Goal: Transaction & Acquisition: Obtain resource

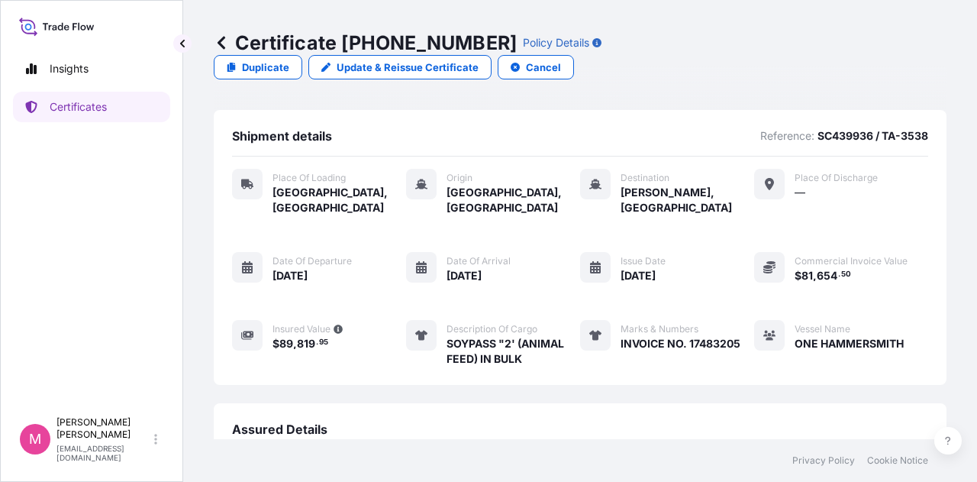
scroll to position [221, 0]
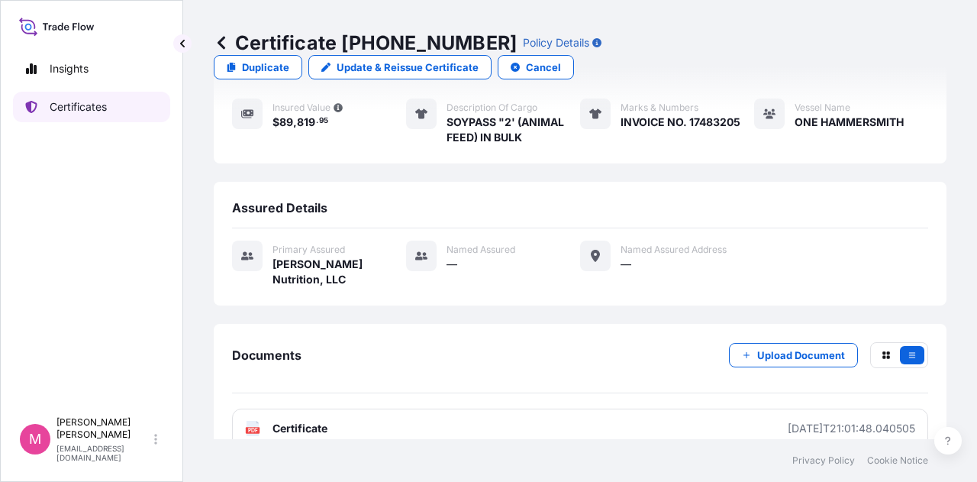
click at [90, 109] on p "Certificates" at bounding box center [78, 106] width 57 height 15
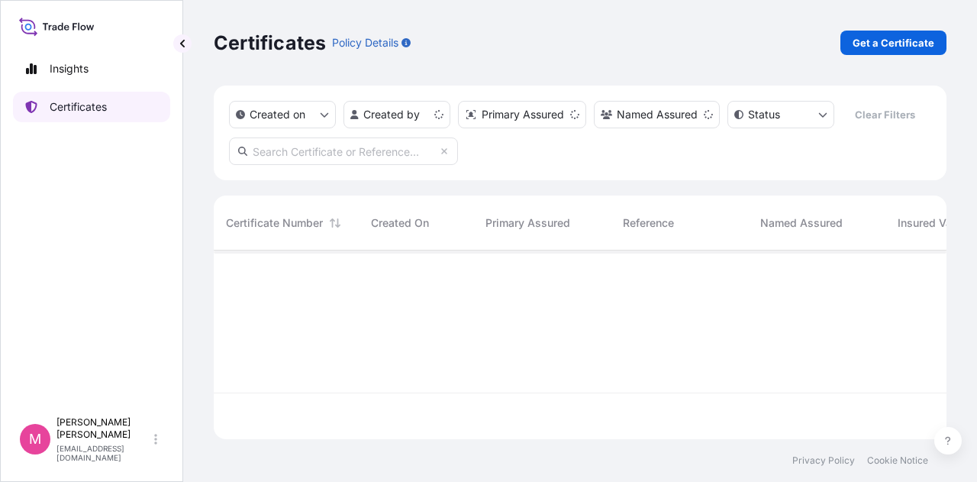
scroll to position [186, 721]
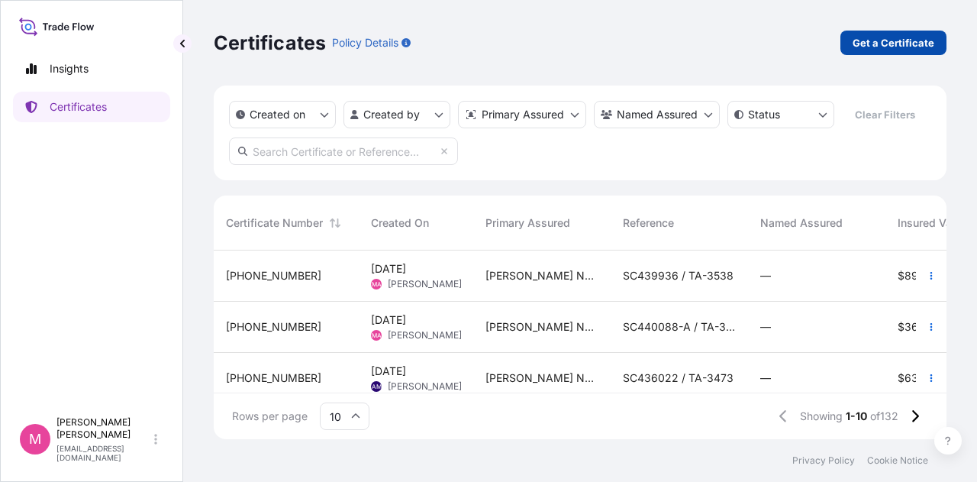
click at [896, 46] on p "Get a Certificate" at bounding box center [894, 42] width 82 height 15
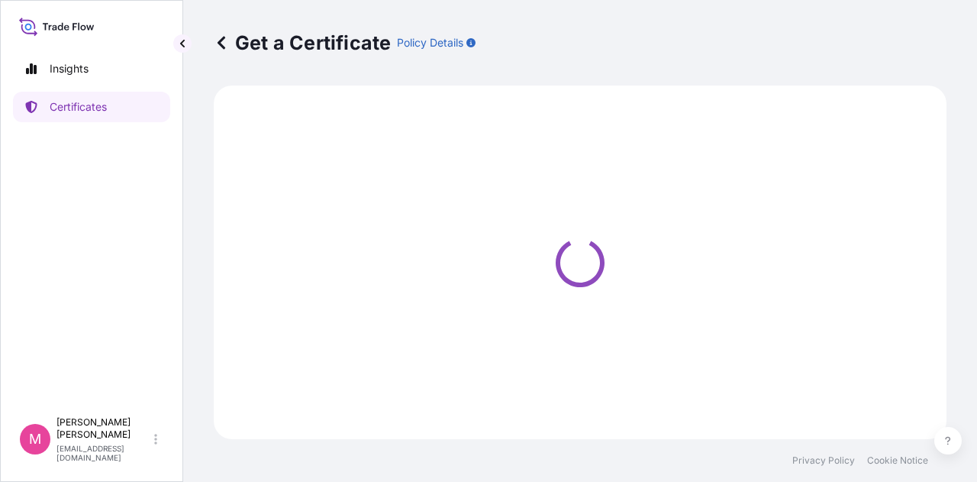
select select "Road / [GEOGRAPHIC_DATA]"
select select "Sea"
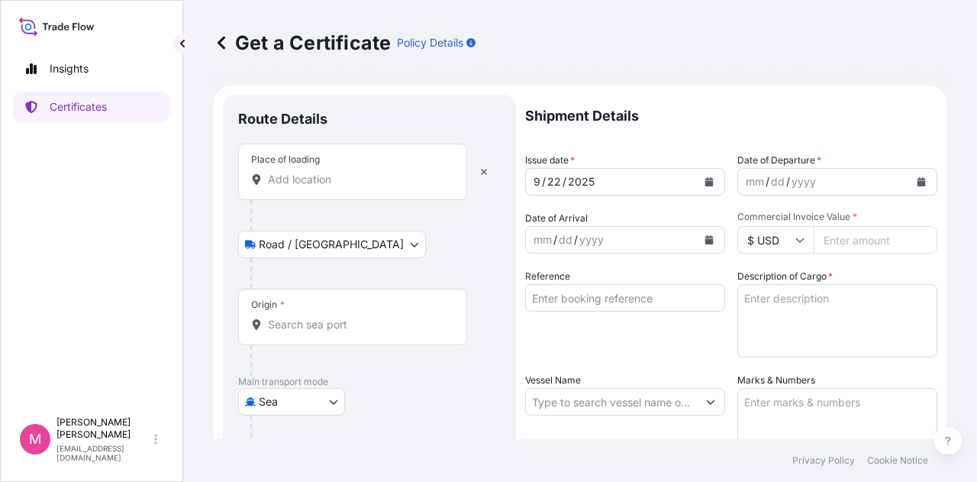
click at [306, 177] on input "Place of loading" at bounding box center [358, 179] width 180 height 15
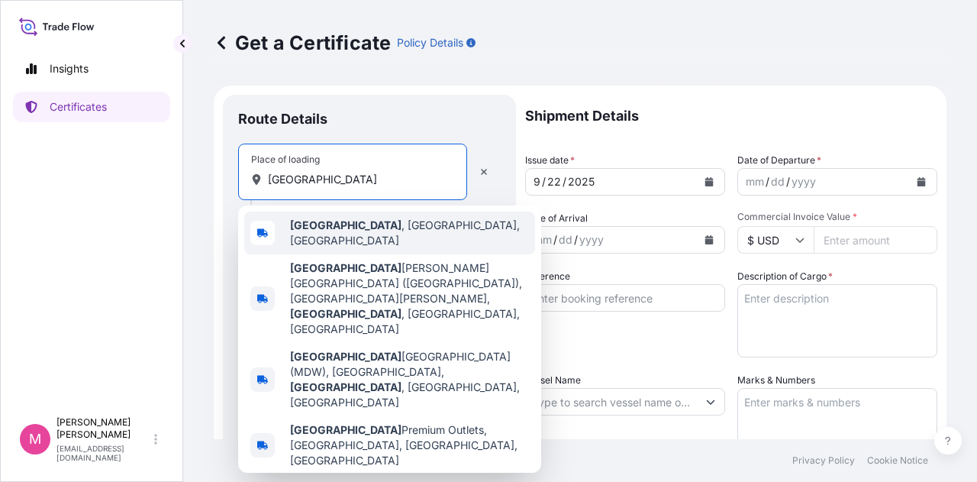
click at [345, 227] on span "[GEOGRAPHIC_DATA] , [GEOGRAPHIC_DATA], [GEOGRAPHIC_DATA]" at bounding box center [409, 233] width 239 height 31
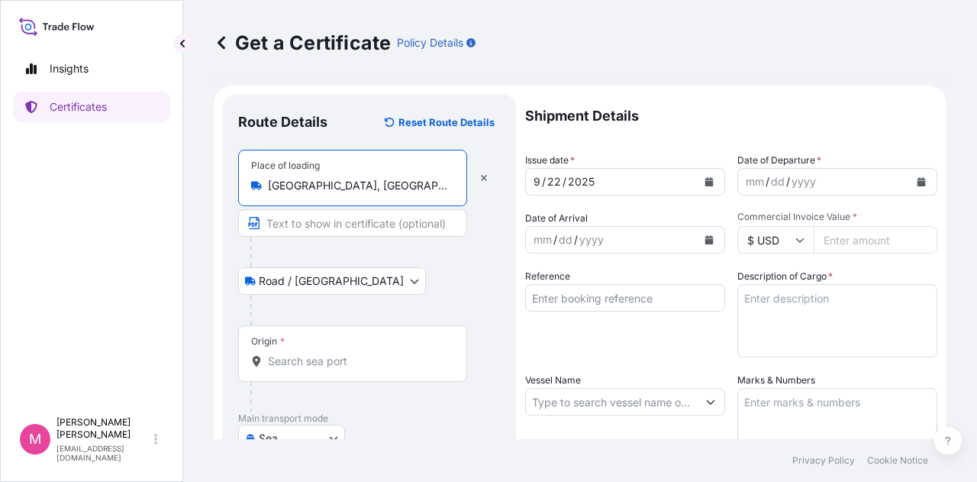
type input "[GEOGRAPHIC_DATA], [GEOGRAPHIC_DATA], [GEOGRAPHIC_DATA]"
click at [315, 357] on input "Origin *" at bounding box center [358, 361] width 180 height 15
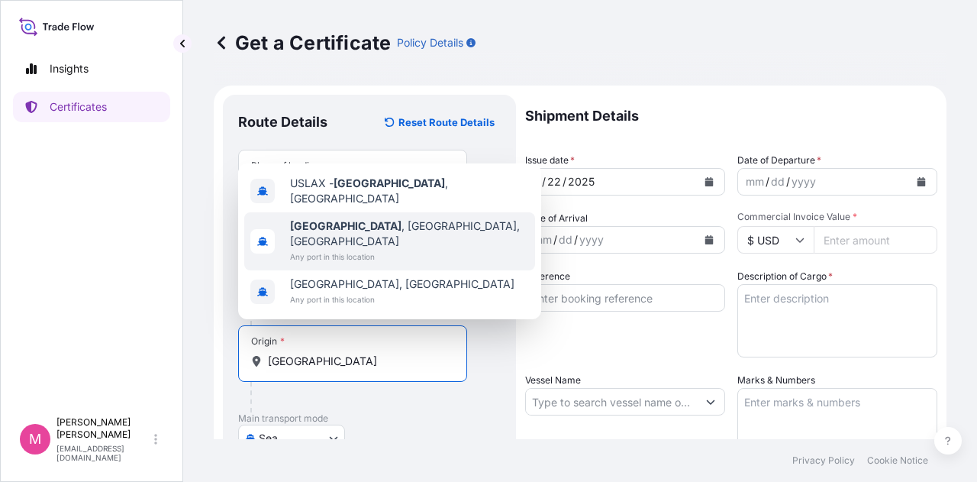
click at [367, 248] on span "[GEOGRAPHIC_DATA] , [GEOGRAPHIC_DATA], [GEOGRAPHIC_DATA]" at bounding box center [409, 233] width 239 height 31
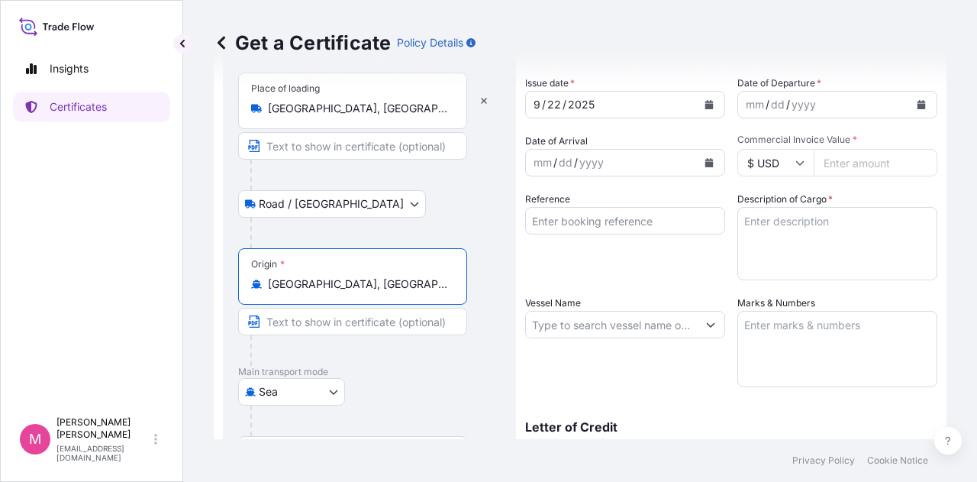
scroll to position [153, 0]
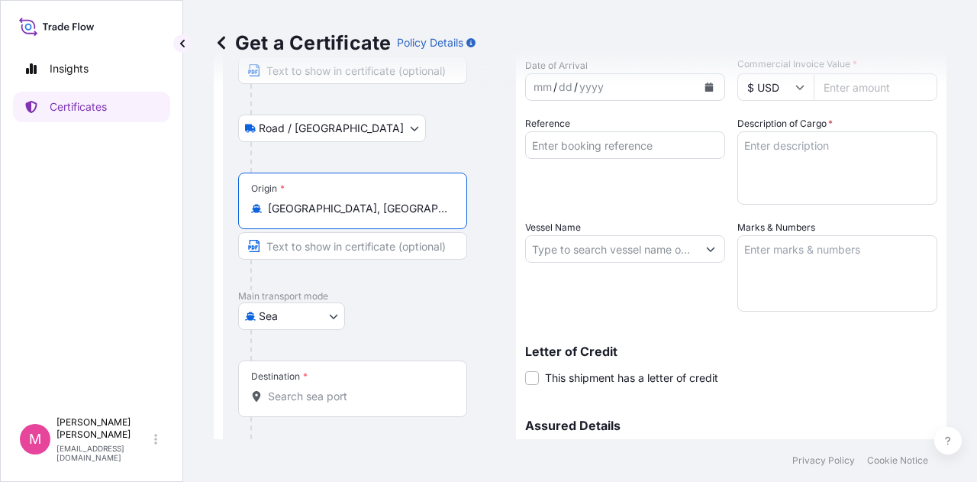
type input "[GEOGRAPHIC_DATA], [GEOGRAPHIC_DATA], [GEOGRAPHIC_DATA]"
click at [276, 402] on input "Destination *" at bounding box center [358, 396] width 180 height 15
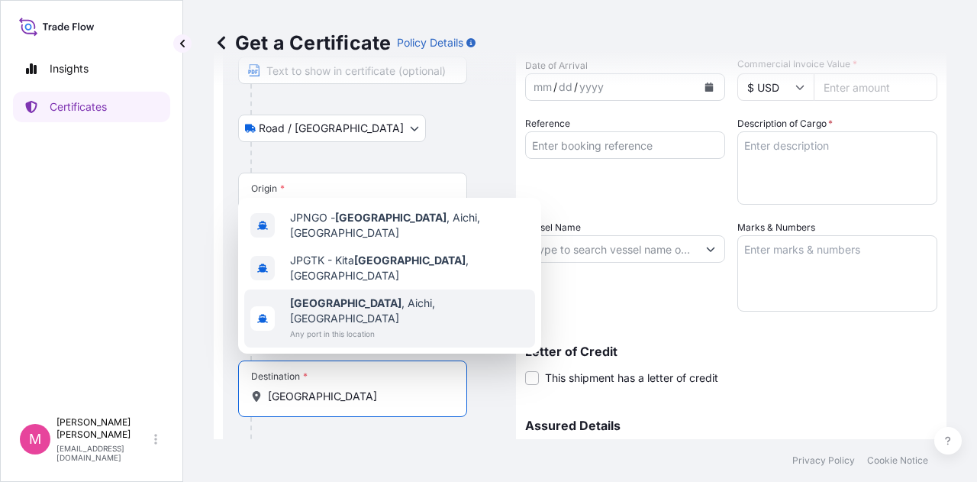
click at [341, 320] on span "[GEOGRAPHIC_DATA] , [GEOGRAPHIC_DATA], [GEOGRAPHIC_DATA]" at bounding box center [409, 310] width 239 height 31
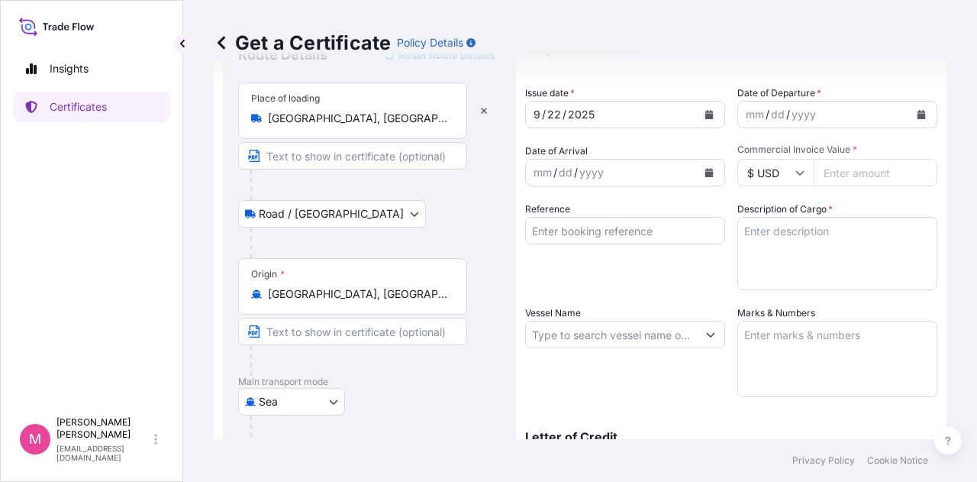
scroll to position [0, 0]
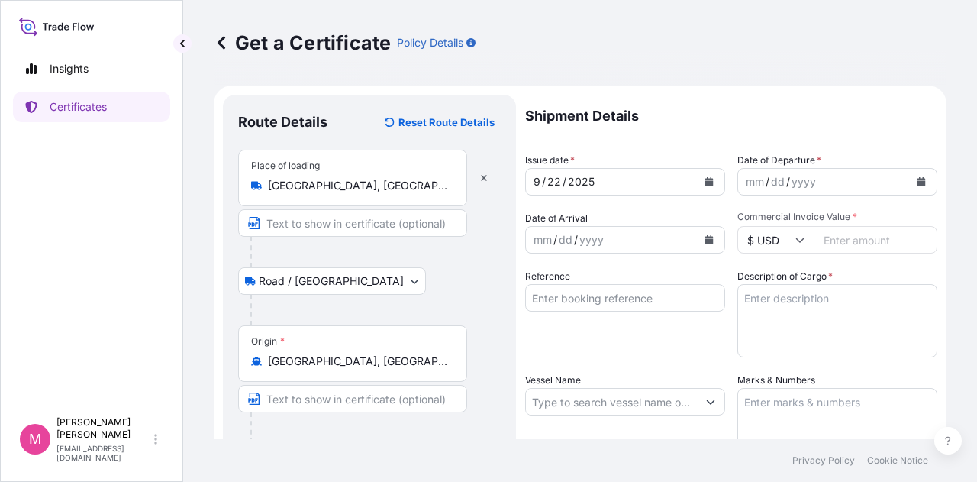
type input "[GEOGRAPHIC_DATA], [GEOGRAPHIC_DATA], [GEOGRAPHIC_DATA]"
click at [861, 182] on div "mm / dd / yyyy" at bounding box center [823, 181] width 171 height 27
click at [918, 182] on icon "Calendar" at bounding box center [922, 181] width 8 height 9
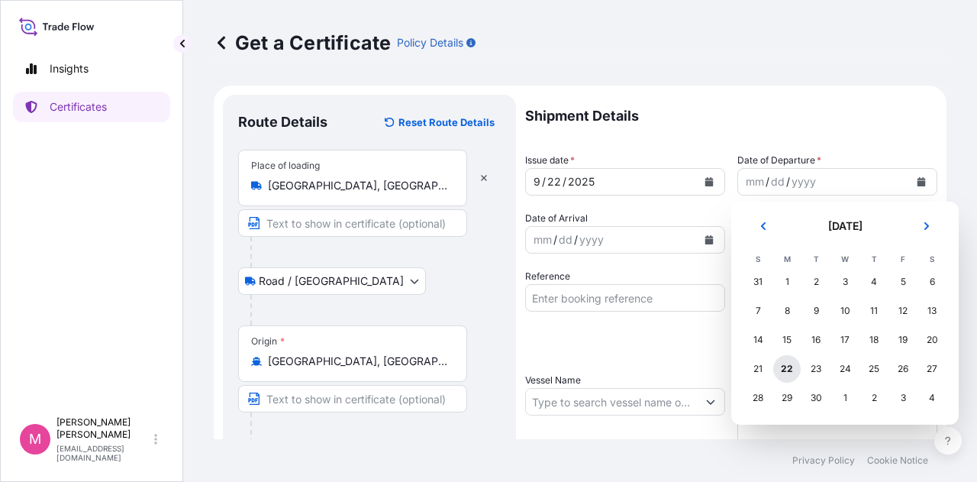
click at [786, 369] on div "22" at bounding box center [786, 368] width 27 height 27
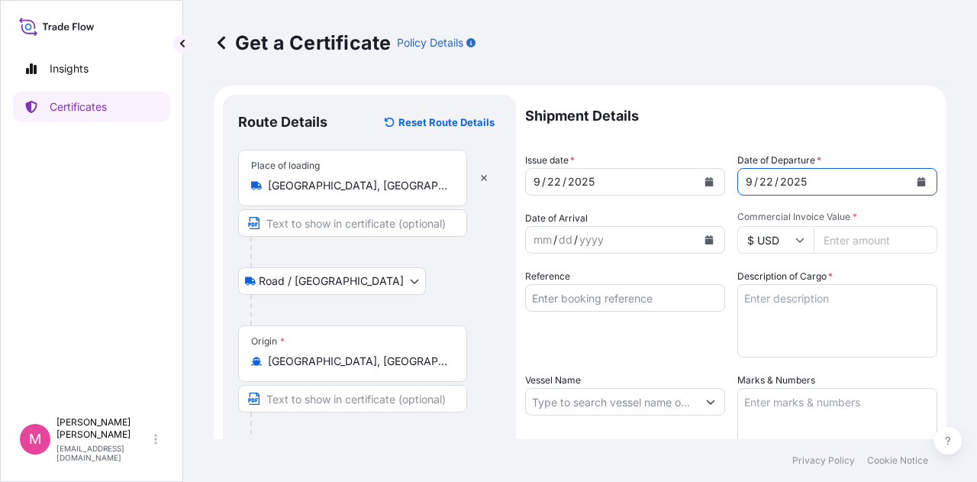
click at [706, 237] on icon "Calendar" at bounding box center [710, 239] width 8 height 9
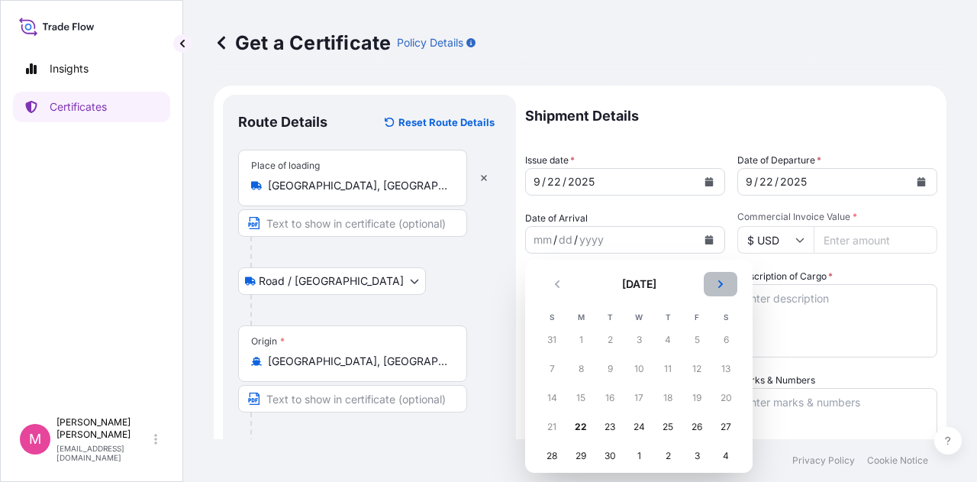
click at [722, 286] on icon "Next" at bounding box center [720, 283] width 9 height 9
click at [731, 370] on div "11" at bounding box center [725, 368] width 27 height 27
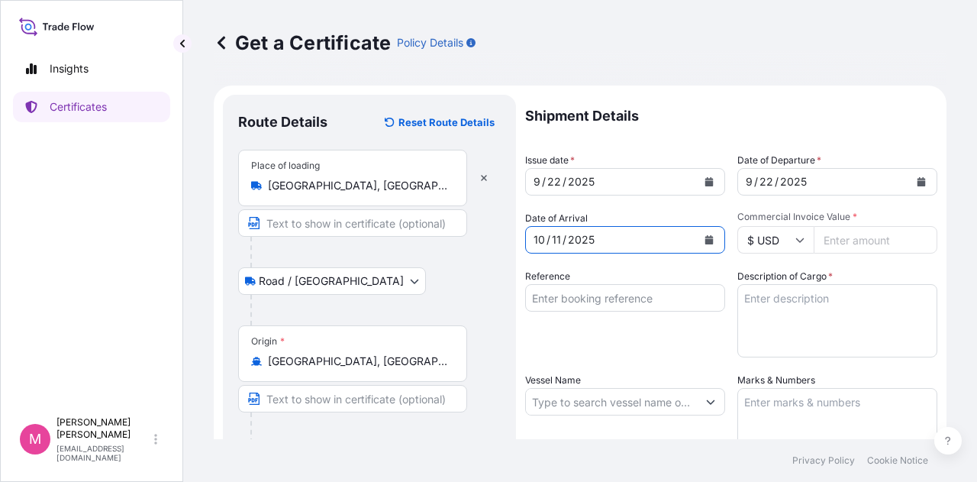
click at [867, 244] on input "Commercial Invoice Value *" at bounding box center [876, 239] width 124 height 27
type input "45308.10"
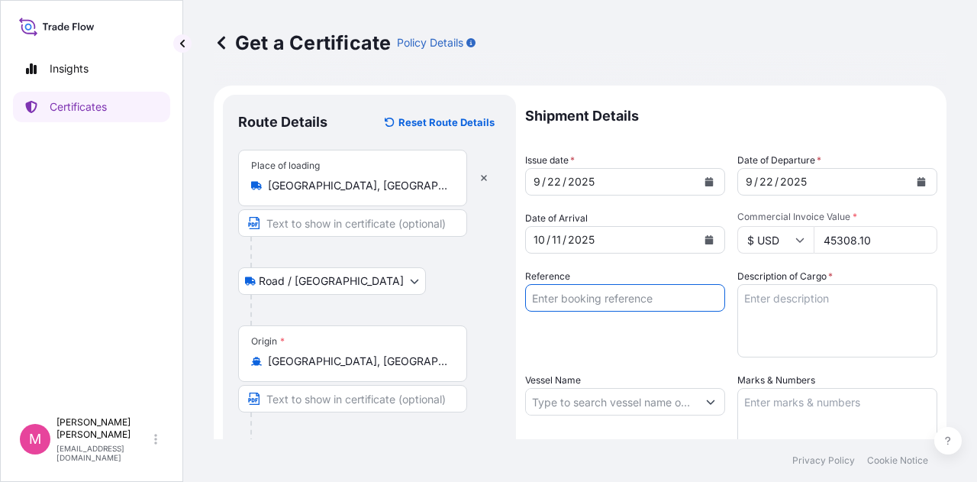
click at [593, 295] on input "Reference" at bounding box center [625, 297] width 200 height 27
type input "SC439199 / TA-3532-N"
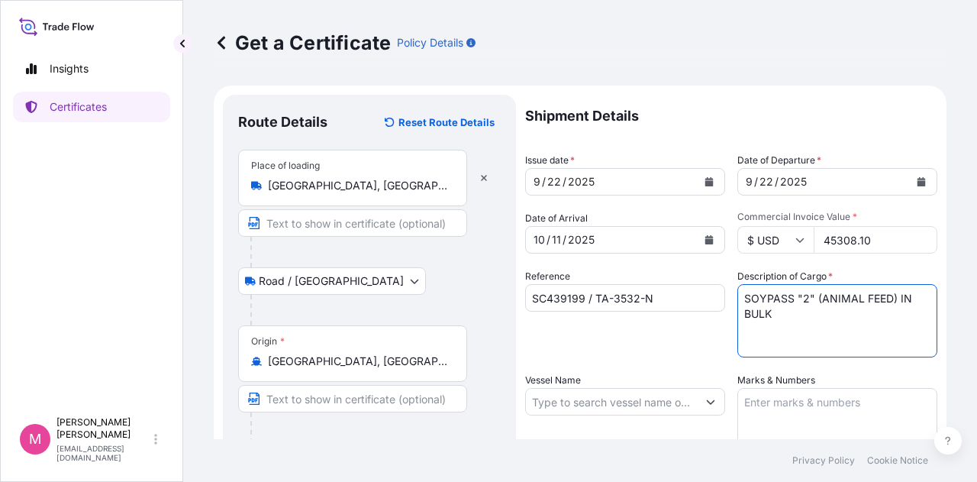
type textarea "SOYPASS "2" (ANIMAL FEED) IN BULK"
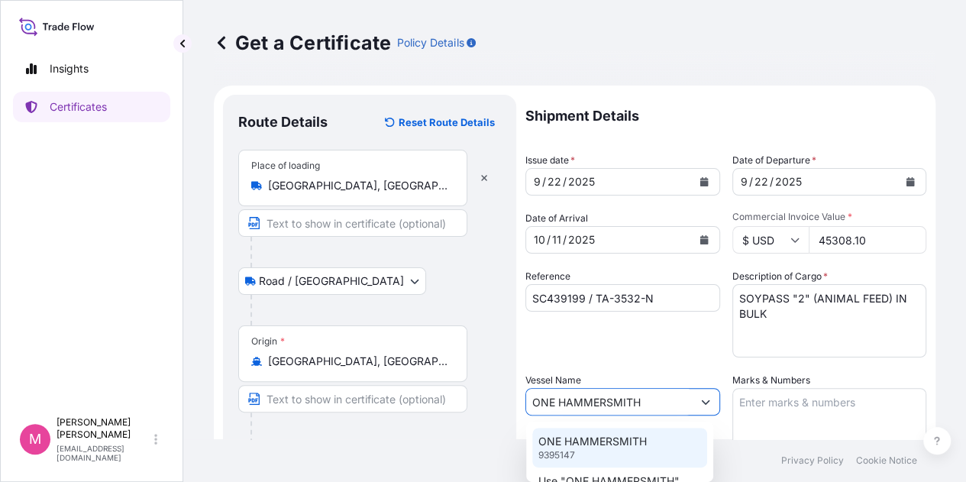
click at [567, 448] on p "ONE HAMMERSMITH" at bounding box center [592, 441] width 108 height 15
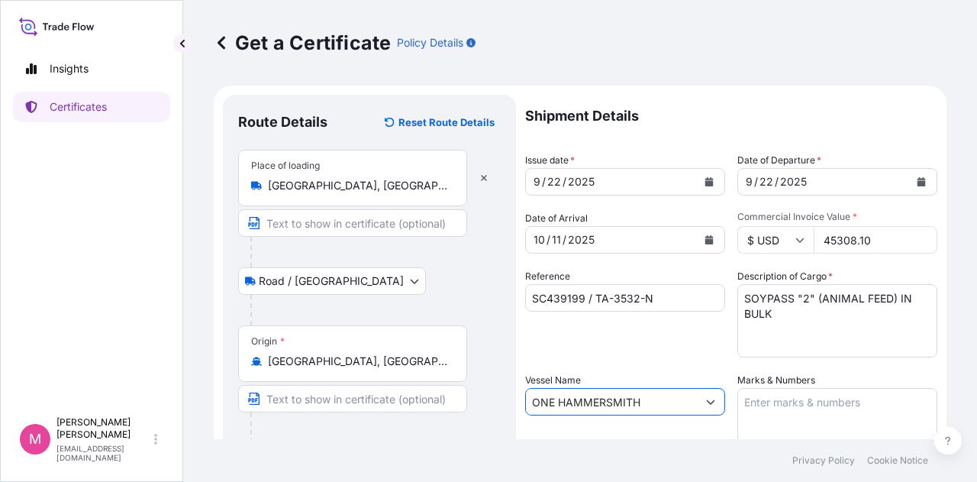
type input "ONE HAMMERSMITH"
click at [822, 397] on textarea "Marks & Numbers" at bounding box center [838, 426] width 200 height 76
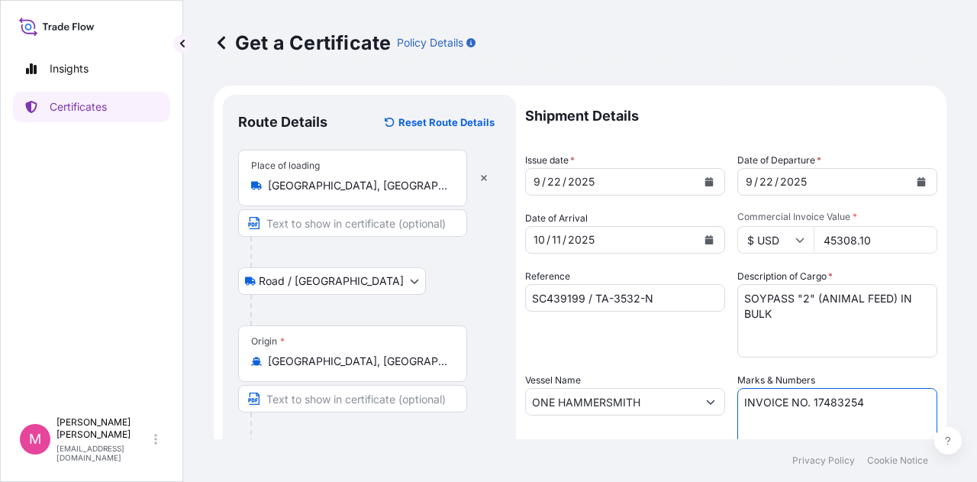
type textarea "INVOICE NO. 17483254"
click at [662, 340] on div "Reference SC439199 / TA-3532-N" at bounding box center [625, 313] width 200 height 89
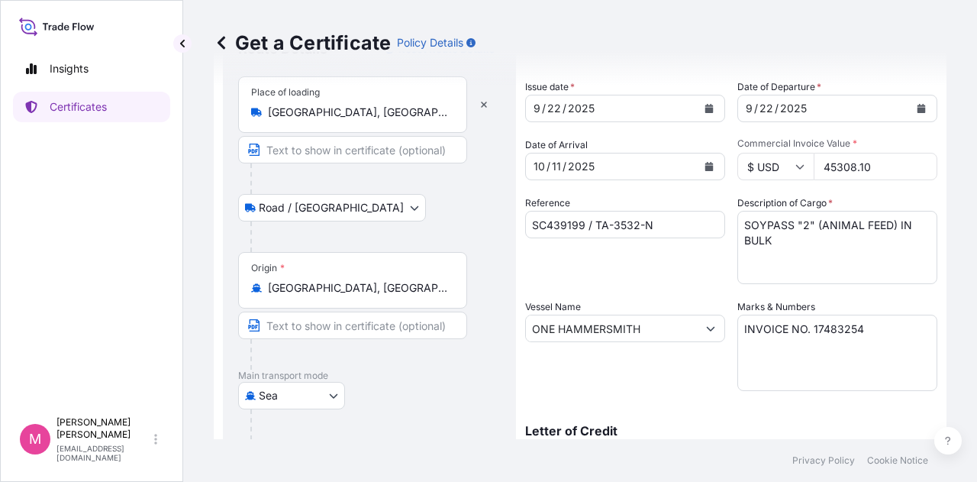
scroll to position [229, 0]
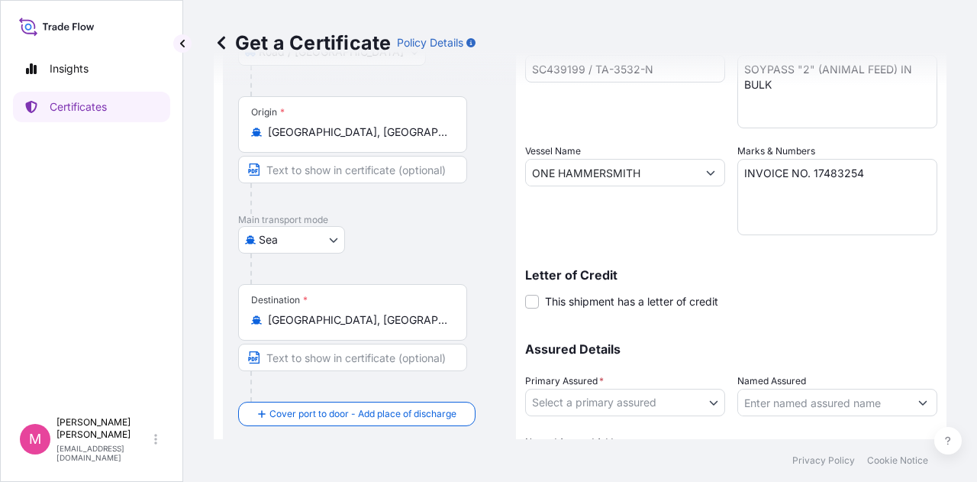
click at [709, 401] on body "Insights Certificates M [PERSON_NAME] [EMAIL_ADDRESS][DOMAIN_NAME] Get a Certif…" at bounding box center [488, 241] width 977 height 482
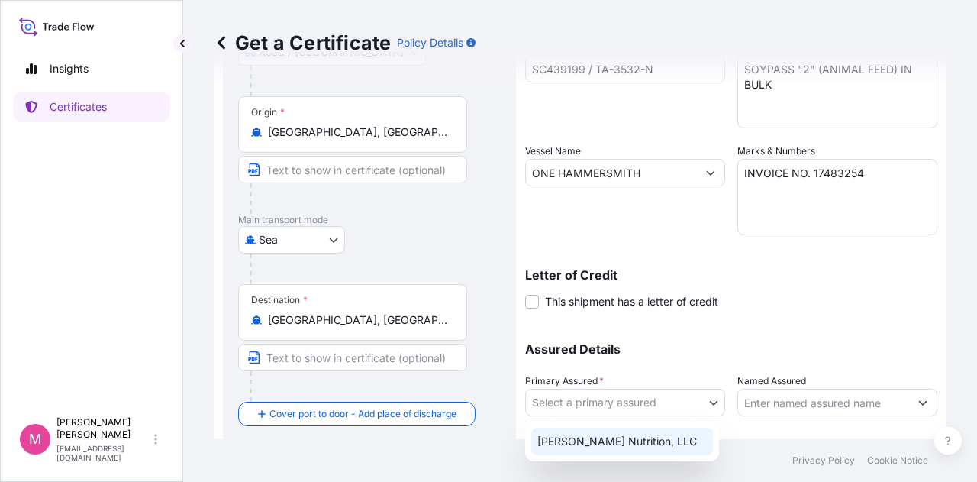
click at [636, 440] on div "[PERSON_NAME] Nutrition, LLC" at bounding box center [622, 441] width 182 height 27
select select "31733"
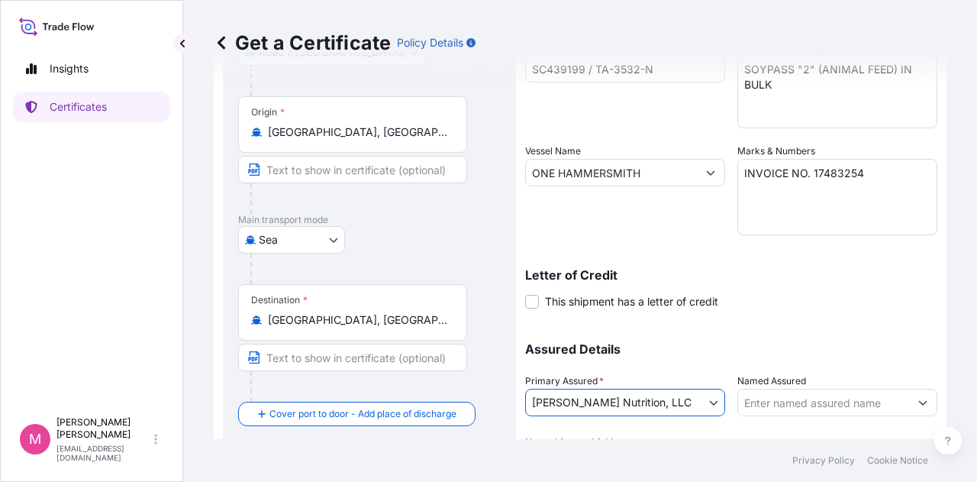
click at [778, 326] on div "Assured Details Primary Assured * [PERSON_NAME] Nutrition, LLC [PERSON_NAME] Nu…" at bounding box center [731, 401] width 412 height 153
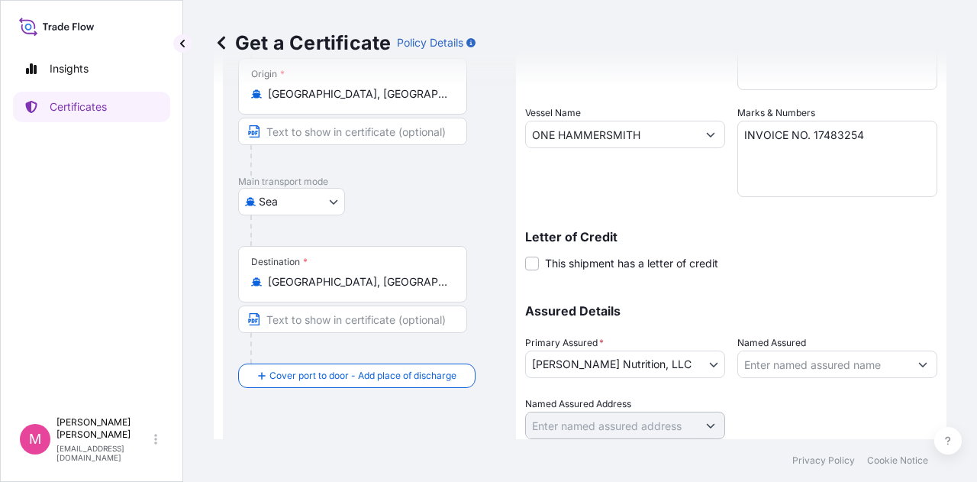
scroll to position [318, 0]
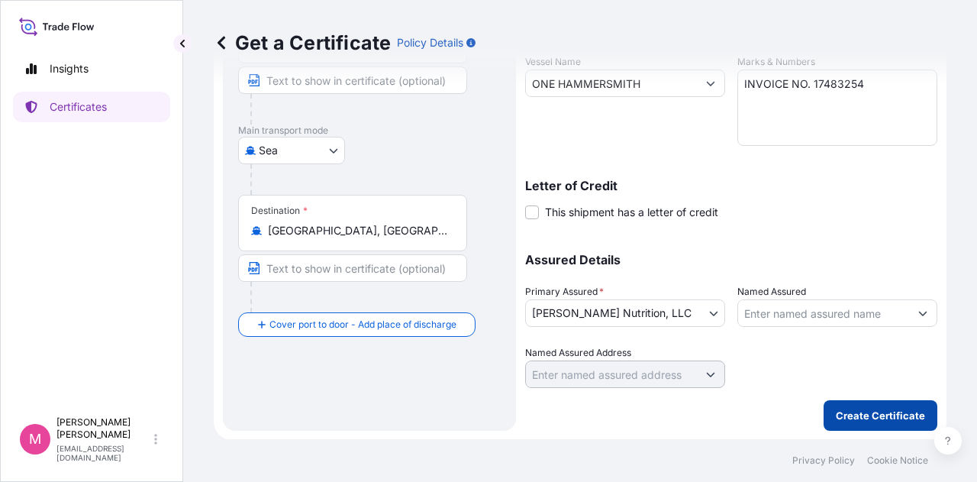
click at [861, 410] on p "Create Certificate" at bounding box center [880, 415] width 89 height 15
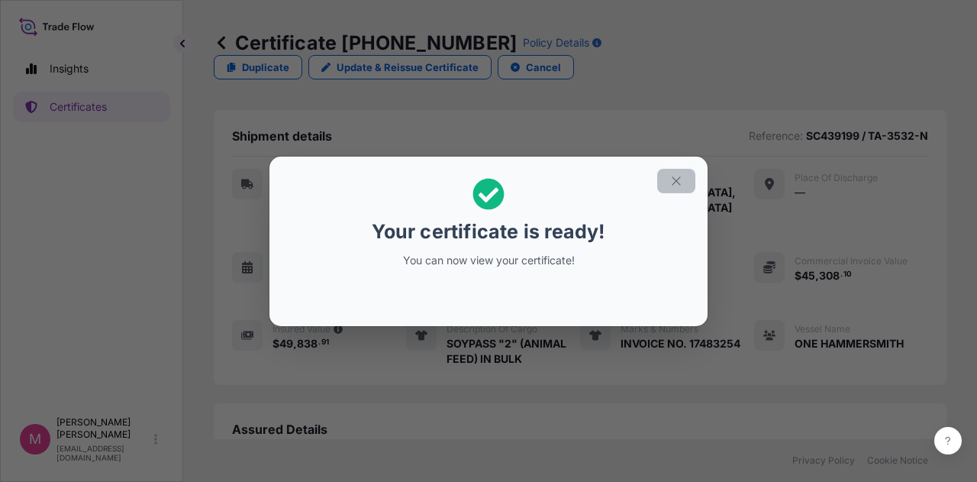
click at [676, 176] on icon "button" at bounding box center [677, 181] width 14 height 14
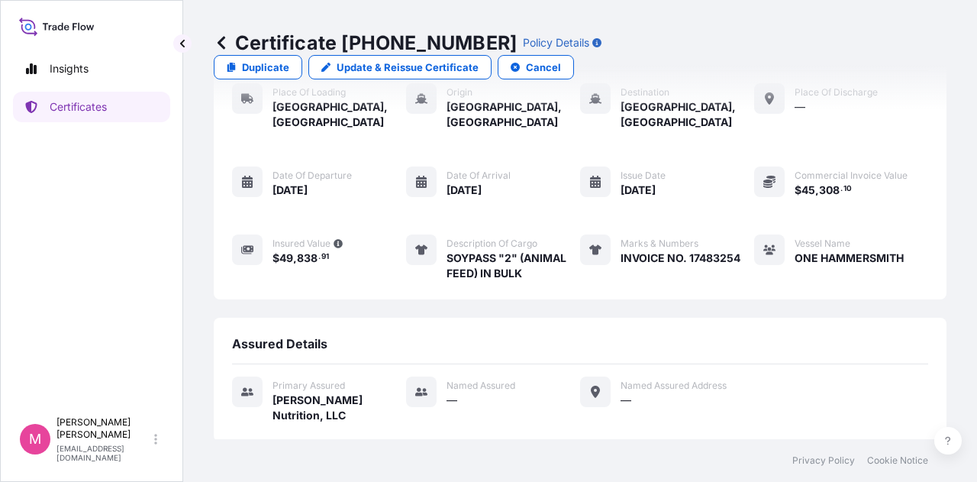
scroll to position [221, 0]
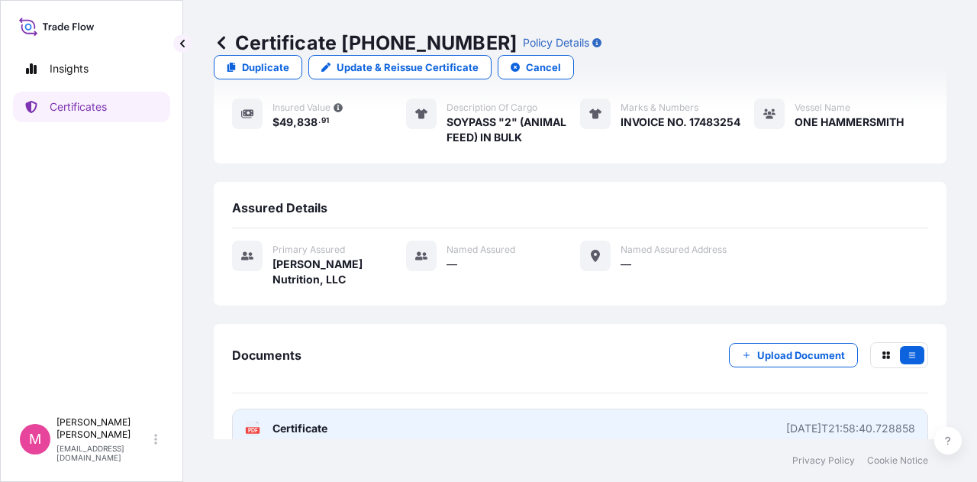
click at [307, 421] on span "Certificate" at bounding box center [300, 428] width 55 height 15
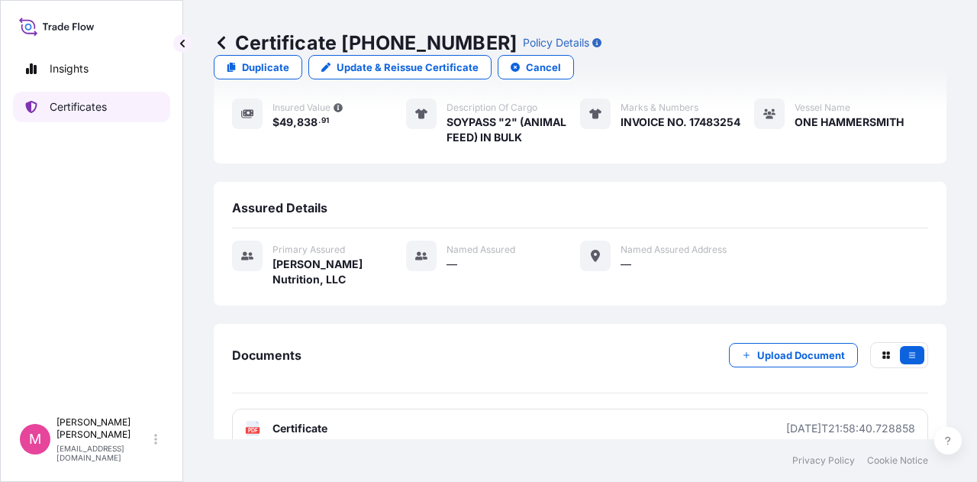
click at [57, 111] on p "Certificates" at bounding box center [78, 106] width 57 height 15
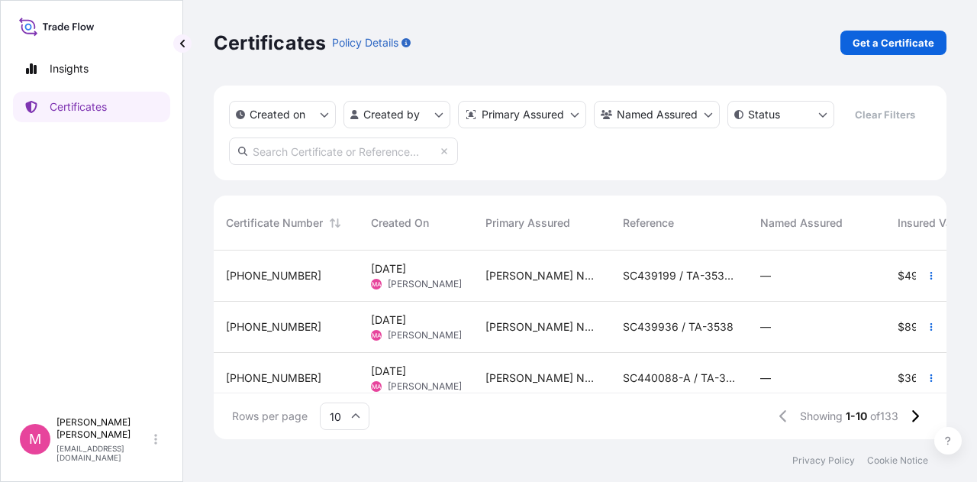
click at [406, 318] on span "[DATE]" at bounding box center [388, 319] width 35 height 15
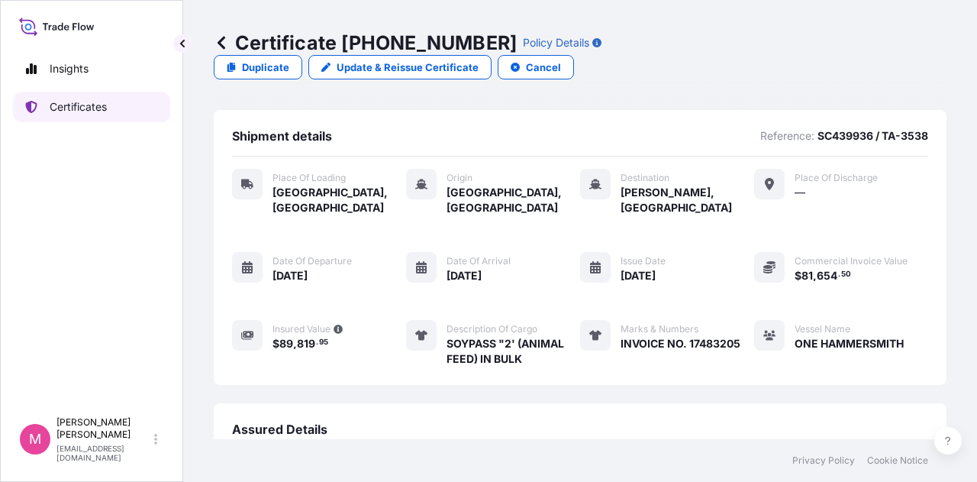
click at [79, 110] on p "Certificates" at bounding box center [78, 106] width 57 height 15
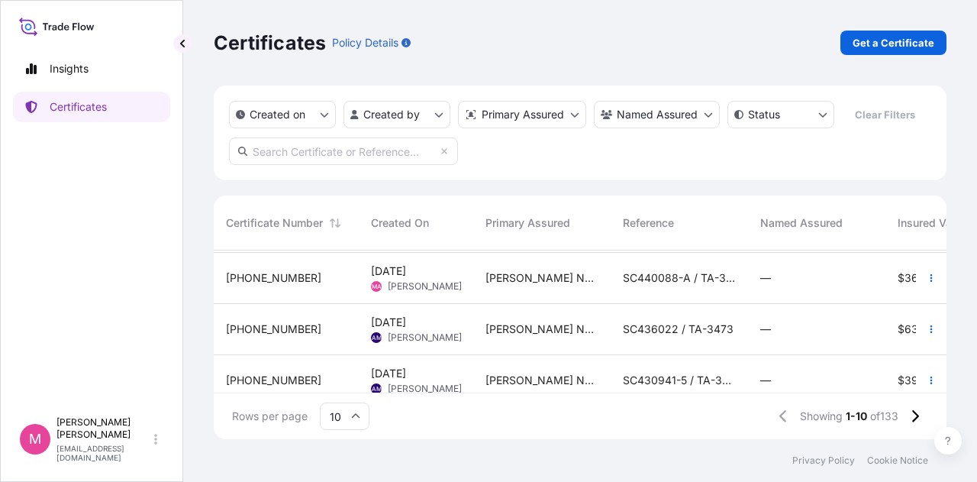
scroll to position [76, 0]
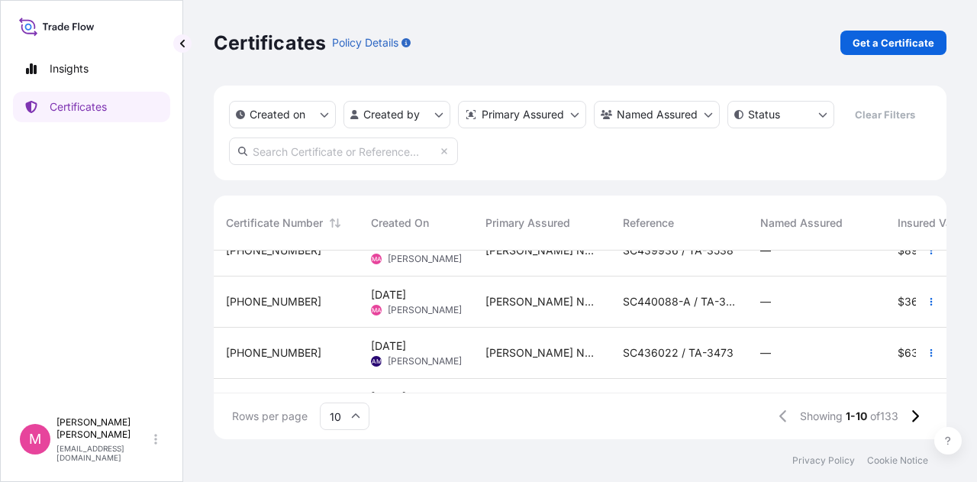
click at [406, 302] on span "[DATE]" at bounding box center [388, 294] width 35 height 15
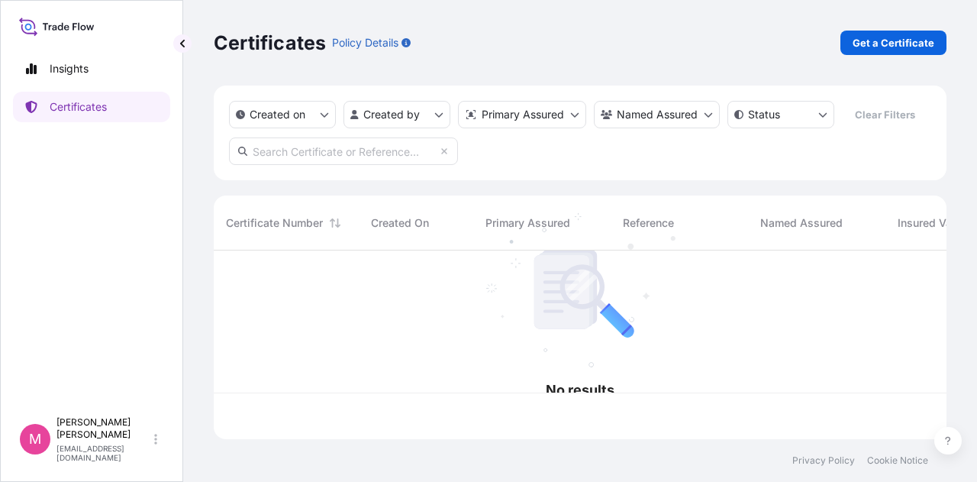
scroll to position [186, 721]
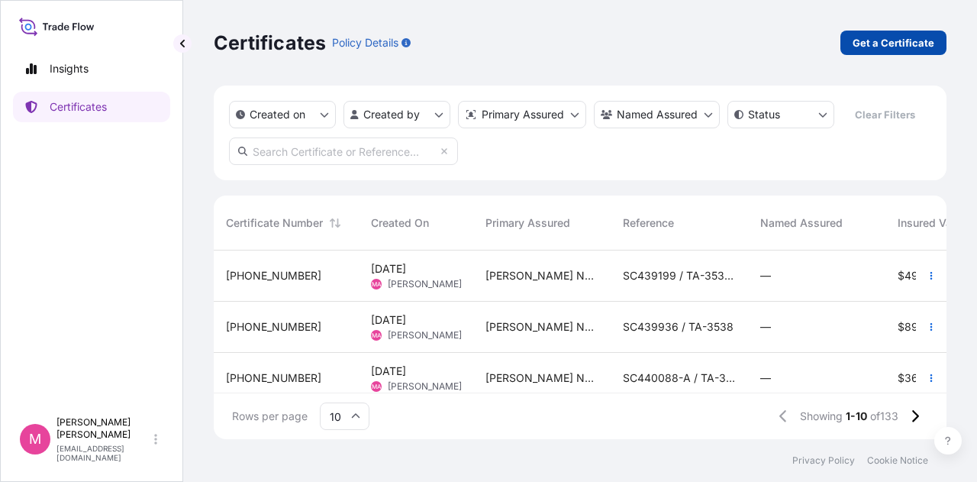
click at [901, 44] on p "Get a Certificate" at bounding box center [894, 42] width 82 height 15
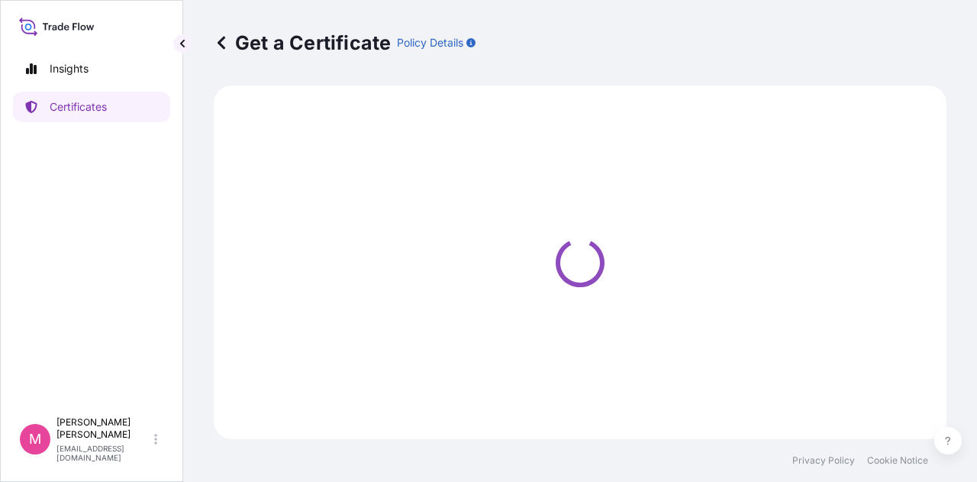
select select "Road / [GEOGRAPHIC_DATA]"
select select "Sea"
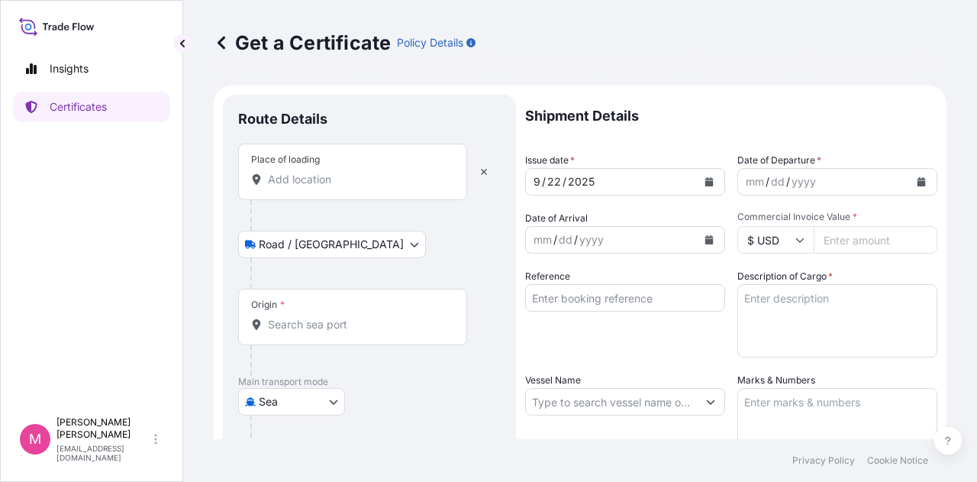
click at [380, 179] on input "Place of loading" at bounding box center [358, 179] width 180 height 15
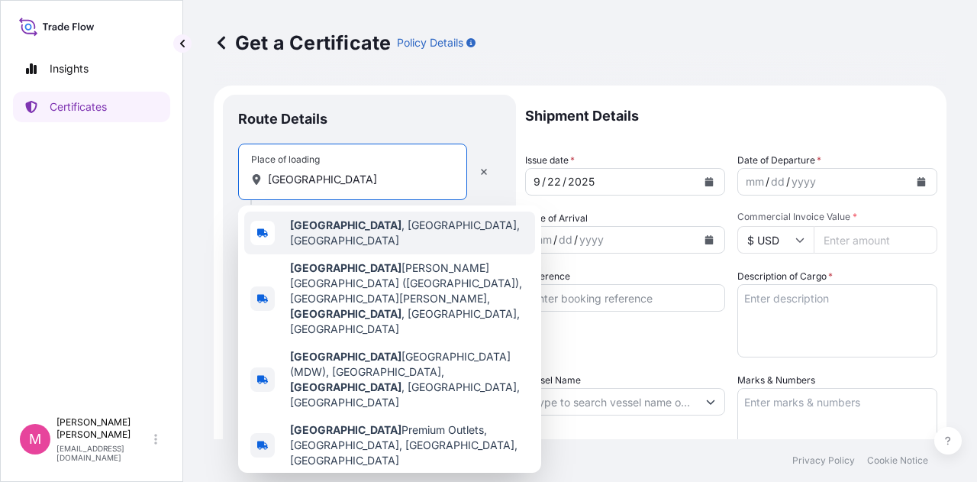
click at [370, 231] on span "[GEOGRAPHIC_DATA] , [GEOGRAPHIC_DATA], [GEOGRAPHIC_DATA]" at bounding box center [409, 233] width 239 height 31
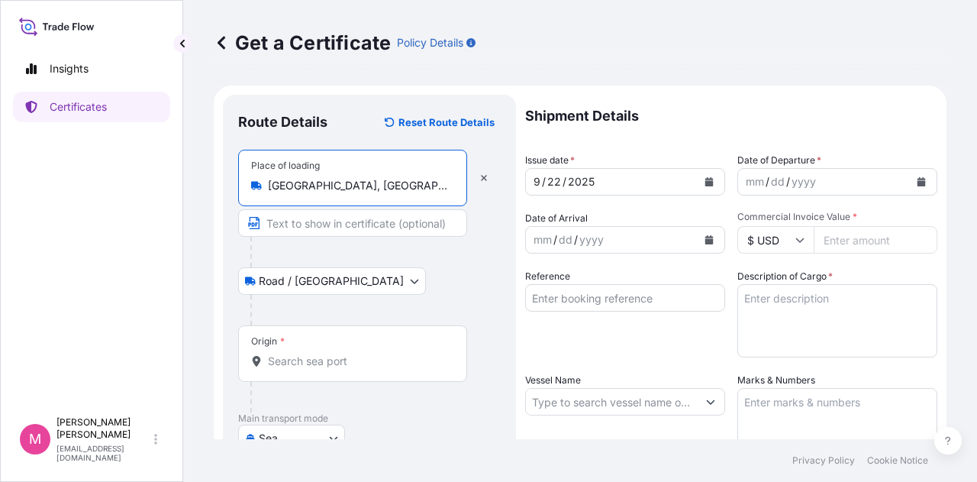
type input "[GEOGRAPHIC_DATA], [GEOGRAPHIC_DATA], [GEOGRAPHIC_DATA]"
click at [336, 363] on input "Origin *" at bounding box center [358, 361] width 180 height 15
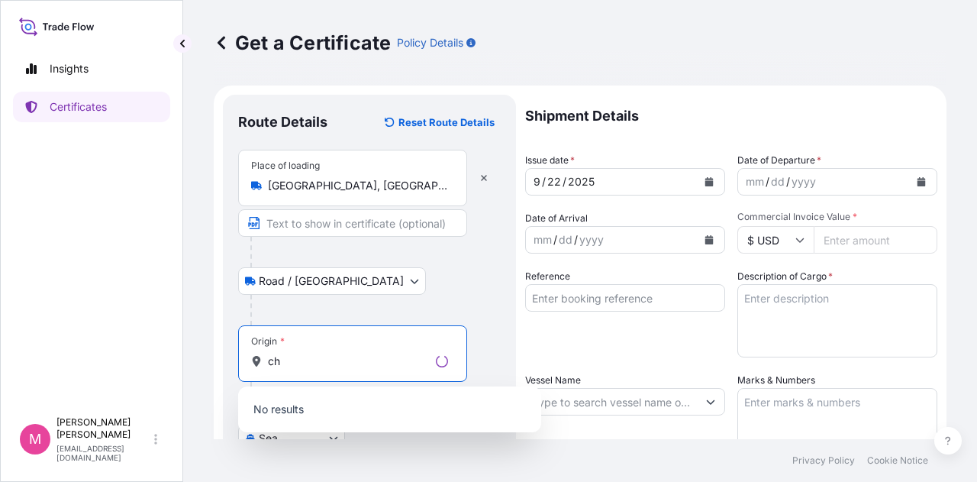
type input "c"
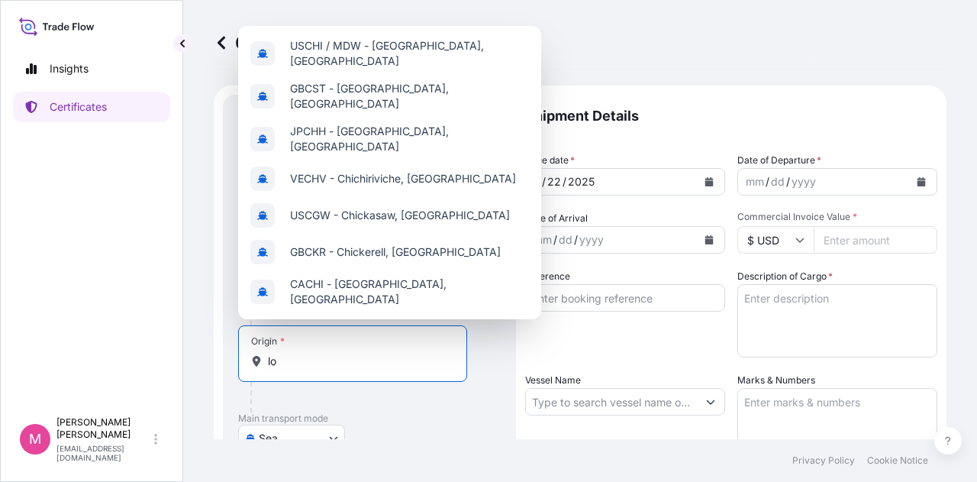
type input "l"
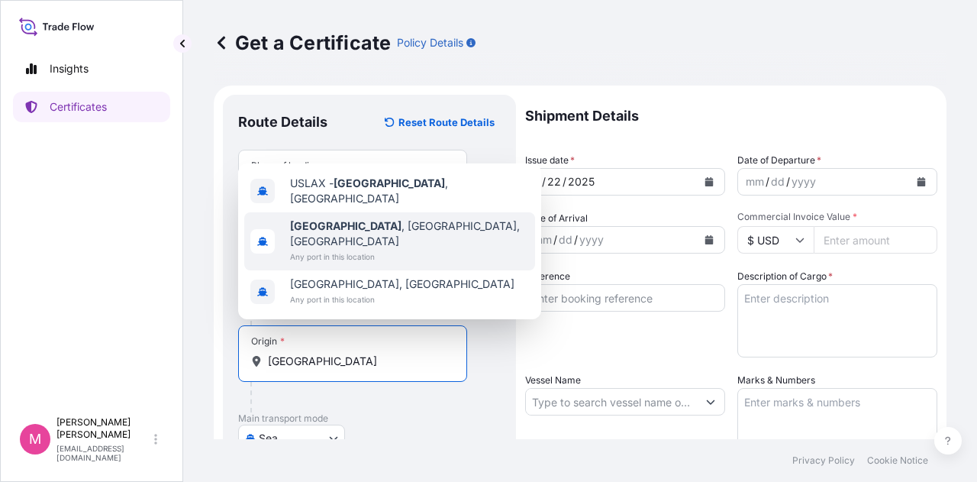
click at [360, 234] on span "[GEOGRAPHIC_DATA] , [GEOGRAPHIC_DATA], [GEOGRAPHIC_DATA]" at bounding box center [409, 233] width 239 height 31
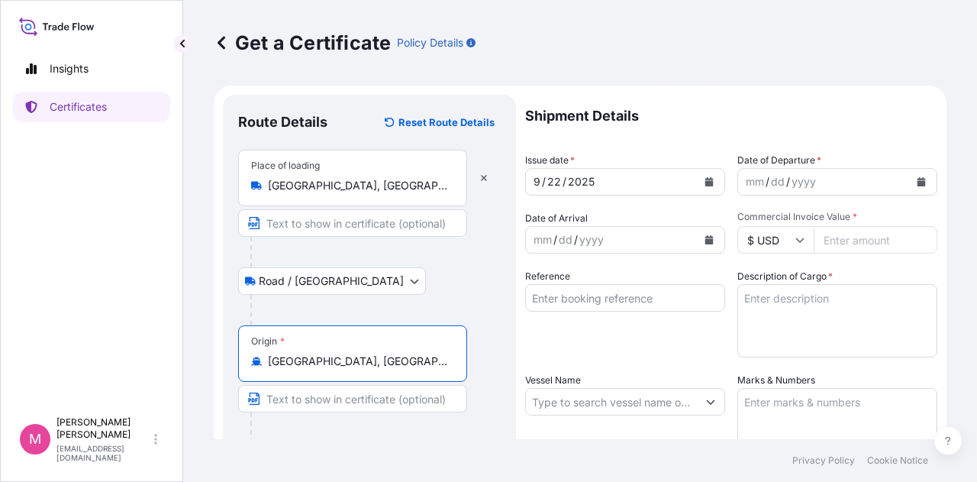
type input "[GEOGRAPHIC_DATA], [GEOGRAPHIC_DATA], [GEOGRAPHIC_DATA]"
click at [492, 363] on div "Origin * [GEOGRAPHIC_DATA], [GEOGRAPHIC_DATA], [GEOGRAPHIC_DATA]" at bounding box center [369, 384] width 263 height 118
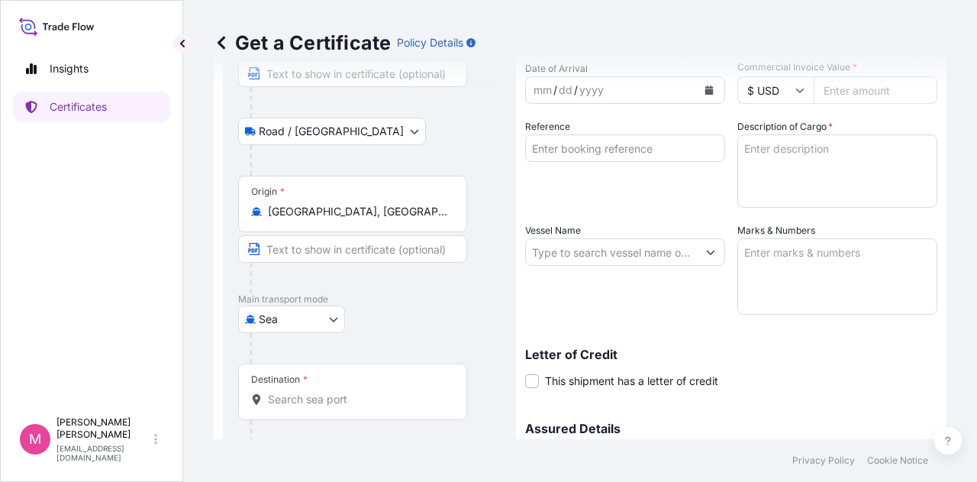
scroll to position [153, 0]
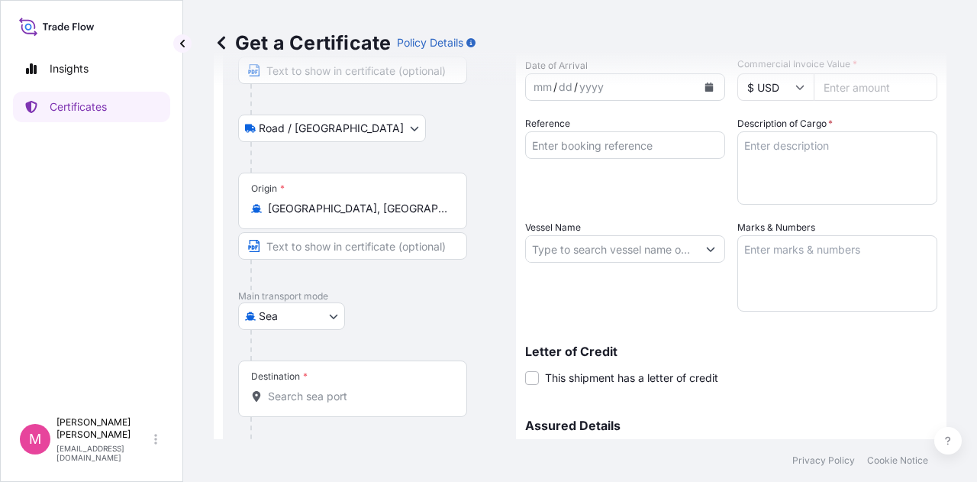
click at [308, 396] on input "Destination *" at bounding box center [358, 396] width 180 height 15
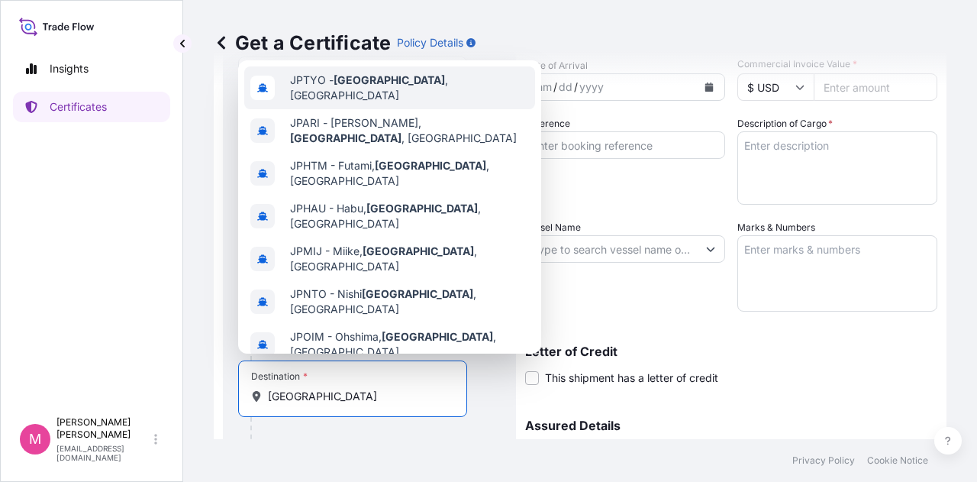
click at [400, 90] on span "JPTYO - [GEOGRAPHIC_DATA] , [GEOGRAPHIC_DATA]" at bounding box center [409, 88] width 239 height 31
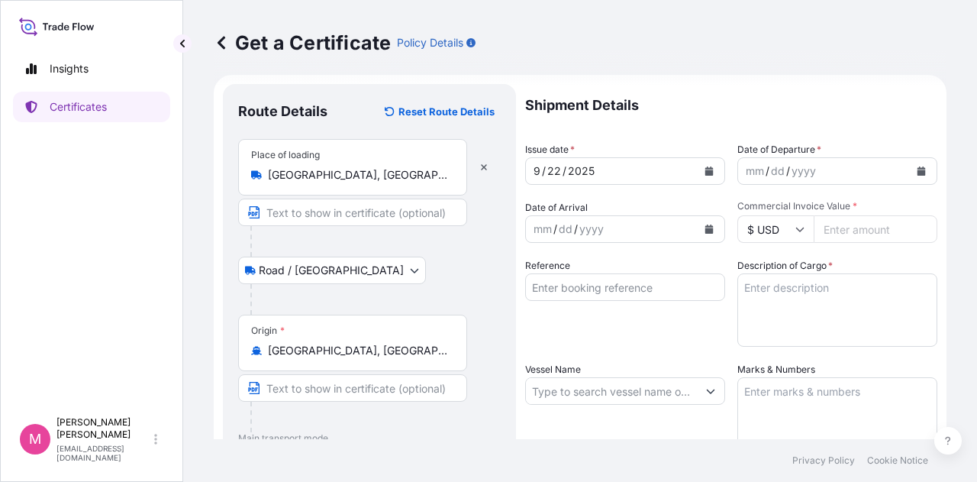
scroll to position [0, 0]
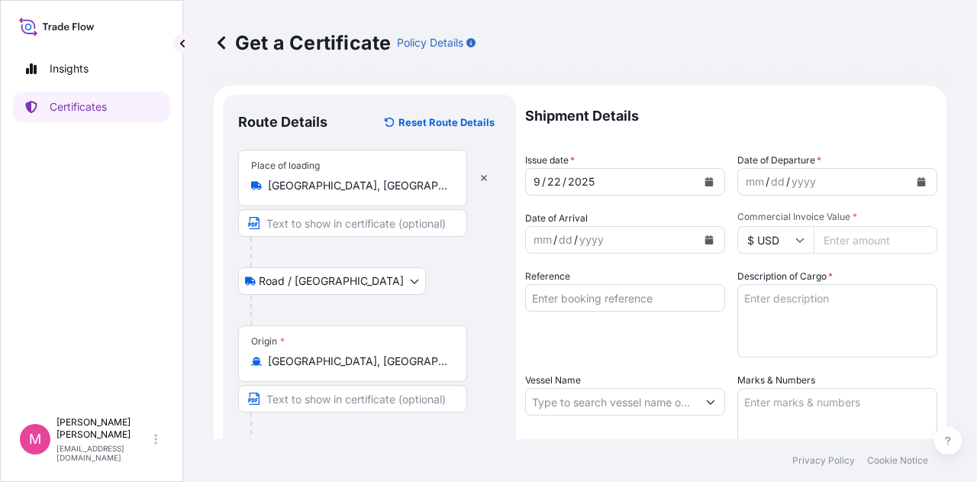
type input "JPTYO - [GEOGRAPHIC_DATA], [GEOGRAPHIC_DATA]"
click at [910, 175] on button "Calendar" at bounding box center [921, 182] width 24 height 24
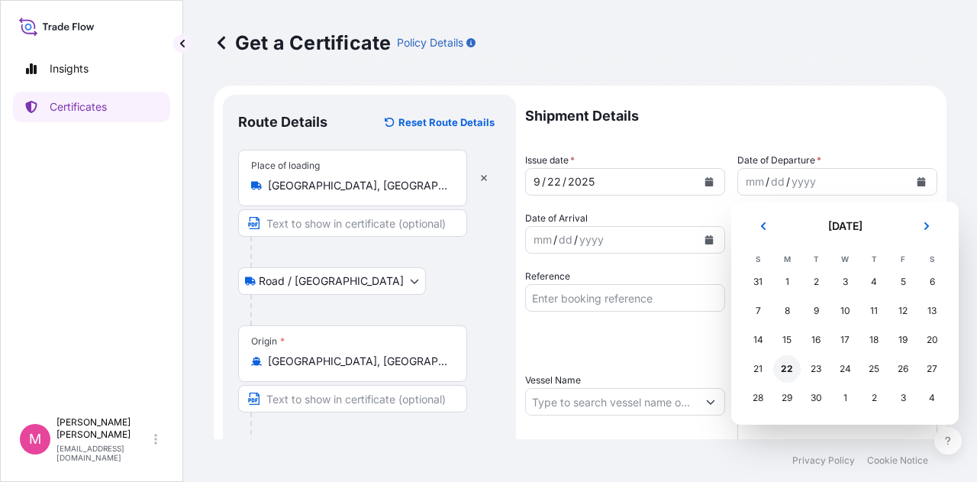
click at [784, 367] on div "22" at bounding box center [786, 368] width 27 height 27
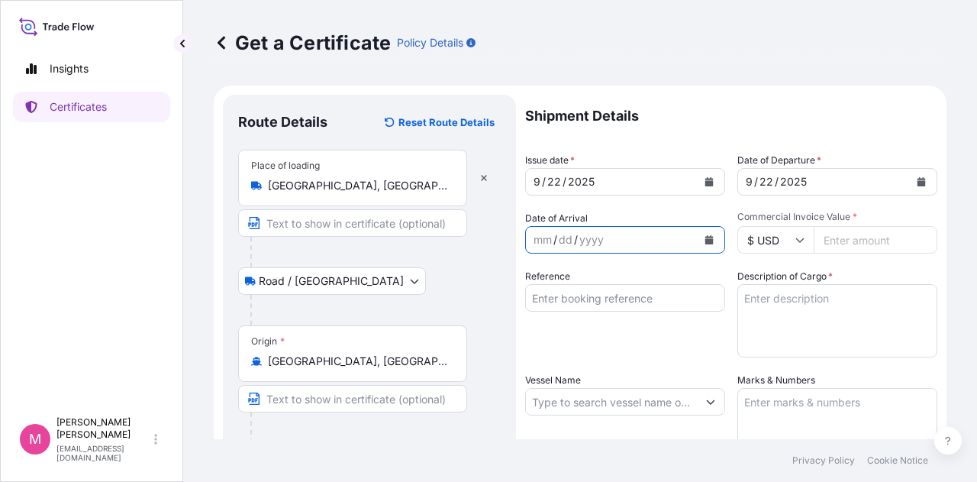
click at [706, 240] on icon "Calendar" at bounding box center [710, 239] width 8 height 9
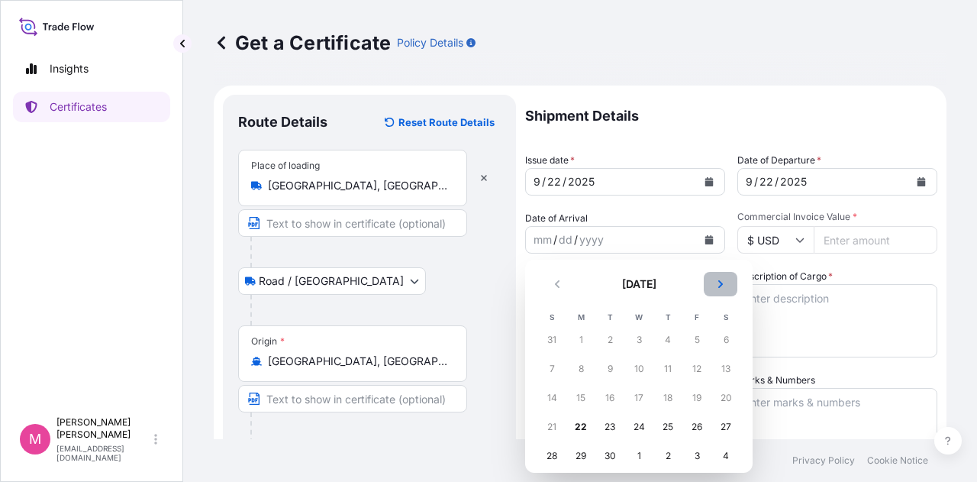
click at [722, 283] on icon "Next" at bounding box center [720, 283] width 9 height 9
click at [580, 370] on div "6" at bounding box center [580, 368] width 27 height 27
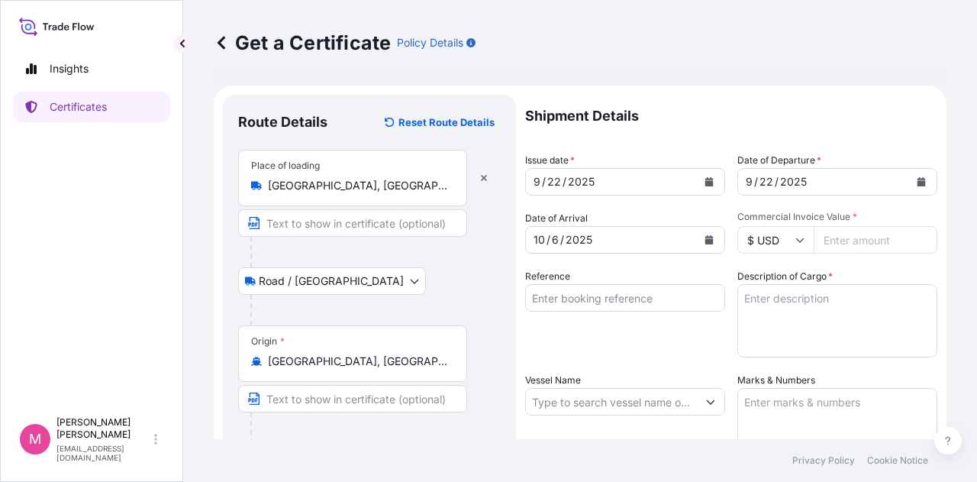
click at [844, 238] on input "Commercial Invoice Value *" at bounding box center [876, 239] width 124 height 27
type input "82232.52"
click at [605, 302] on input "Reference" at bounding box center [625, 297] width 200 height 27
type input "SC440475 / TA-3549"
click at [771, 306] on textarea "Description of Cargo *" at bounding box center [838, 320] width 200 height 73
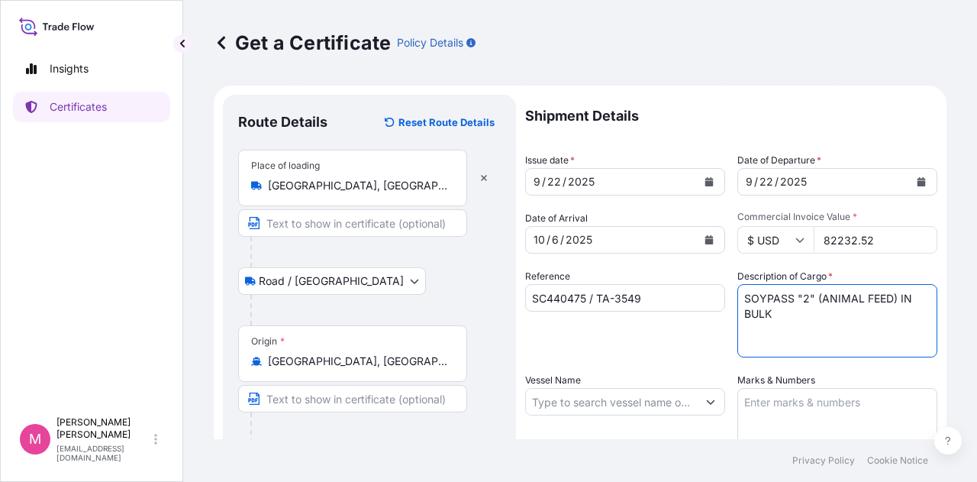
type textarea "SOYPASS "2" (ANIMAL FEED) IN BULK"
click at [686, 334] on div "Reference SC440475 / TA-3549" at bounding box center [625, 313] width 200 height 89
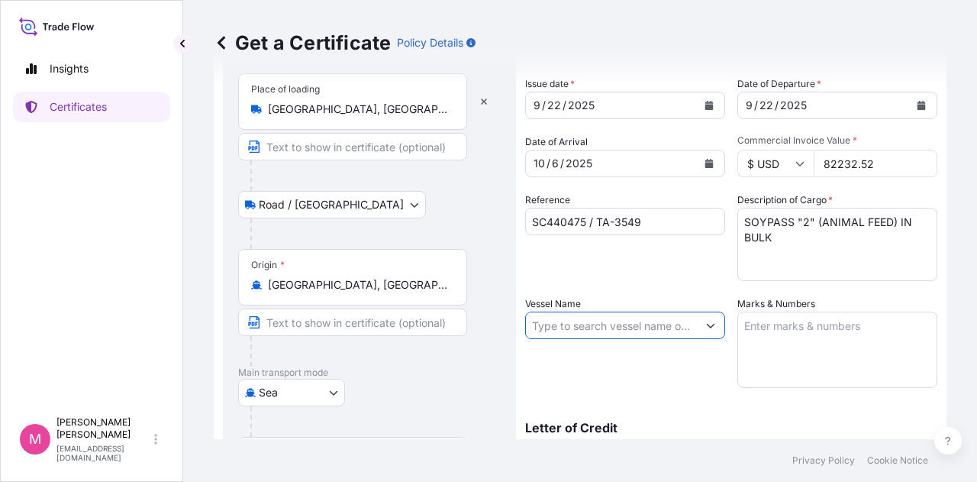
click at [688, 334] on input "Vessel Name" at bounding box center [611, 325] width 171 height 27
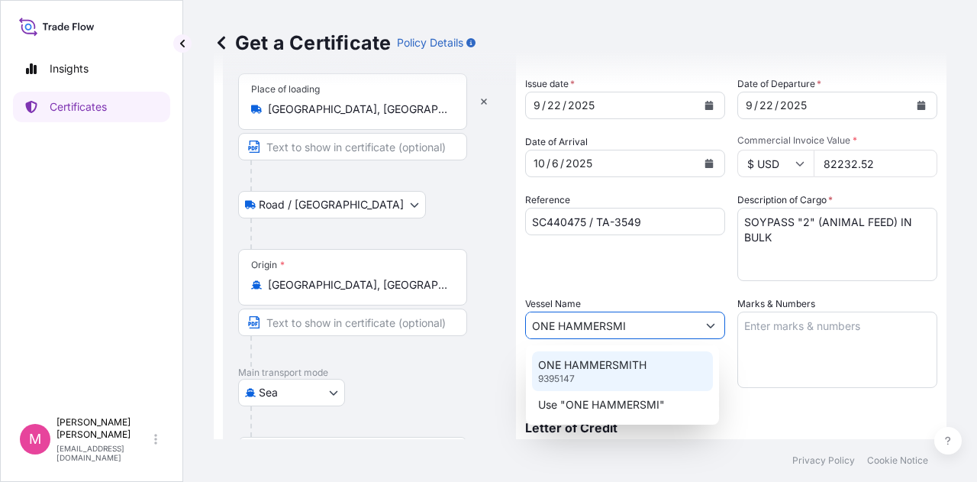
click at [647, 364] on div "ONE HAMMERSMITH 9395147" at bounding box center [622, 371] width 181 height 40
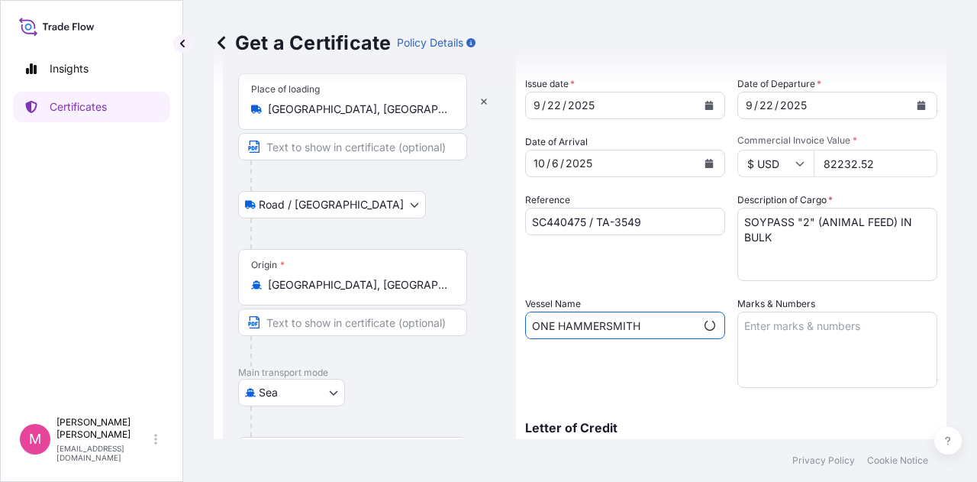
type input "ONE HAMMERSMITH"
click at [799, 328] on textarea "Marks & Numbers" at bounding box center [838, 350] width 200 height 76
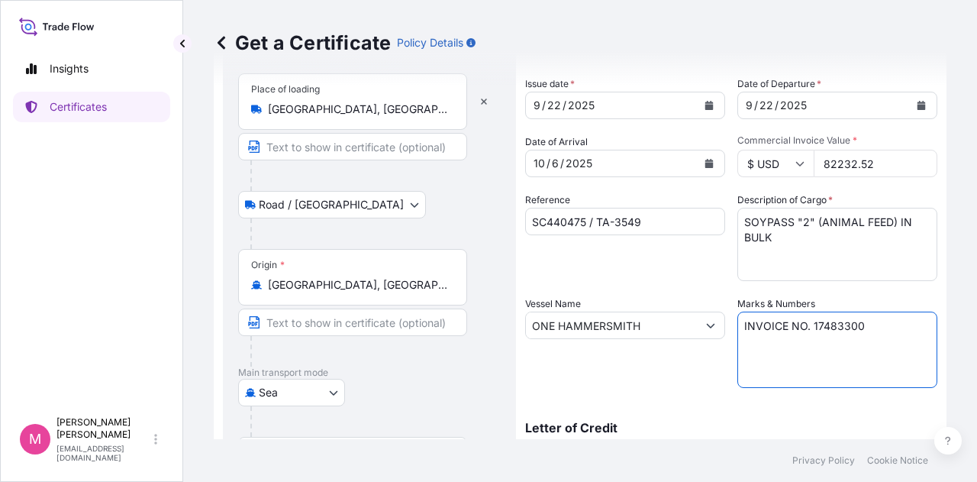
type textarea "INVOICE NO. 17483300"
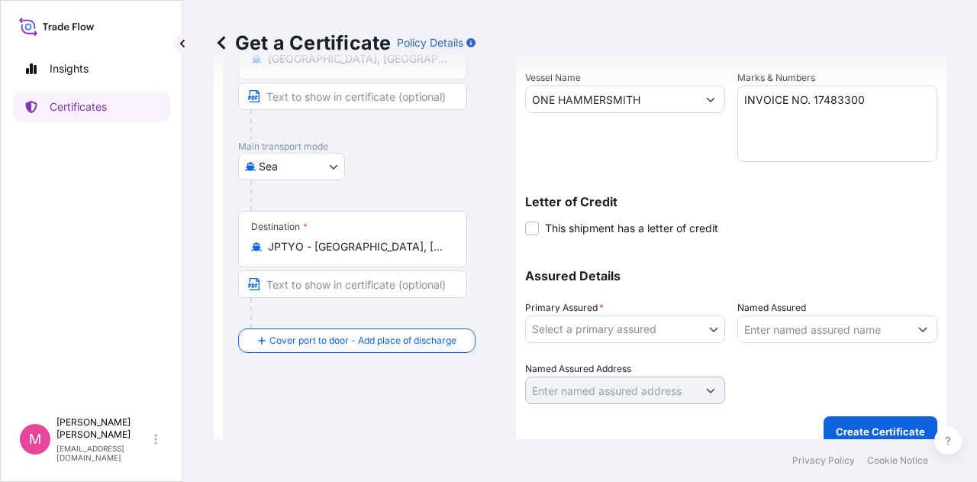
click at [831, 228] on div "Letter of Credit This shipment has a letter of credit Letter of credit * Letter…" at bounding box center [731, 215] width 412 height 40
click at [712, 331] on body "Insights Certificates M [PERSON_NAME] [EMAIL_ADDRESS][DOMAIN_NAME] Get a Certif…" at bounding box center [488, 241] width 977 height 482
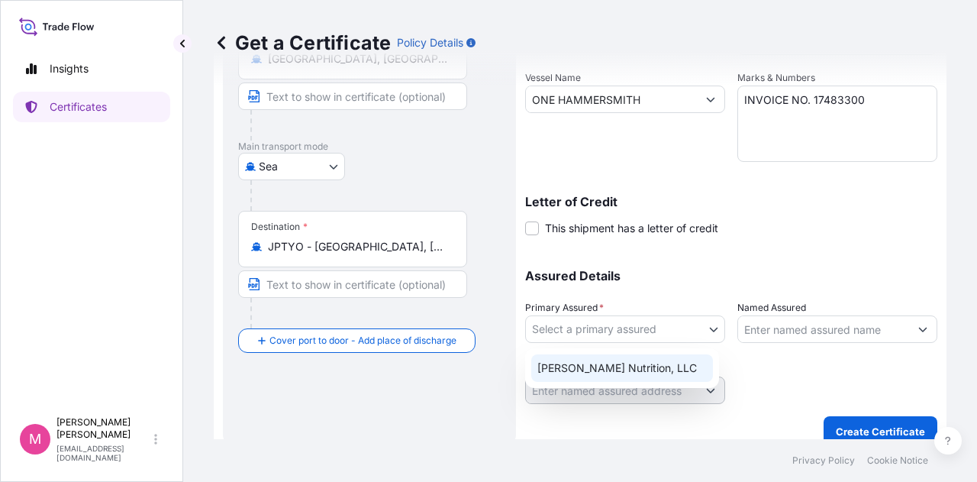
click at [652, 368] on div "[PERSON_NAME] Nutrition, LLC" at bounding box center [622, 367] width 182 height 27
select select "31733"
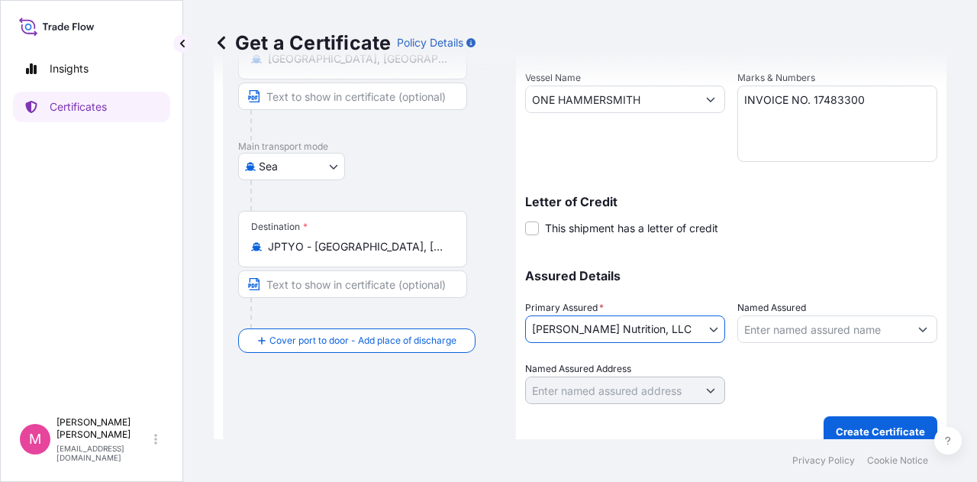
click at [857, 231] on div "Letter of Credit This shipment has a letter of credit Letter of credit * Letter…" at bounding box center [731, 215] width 412 height 40
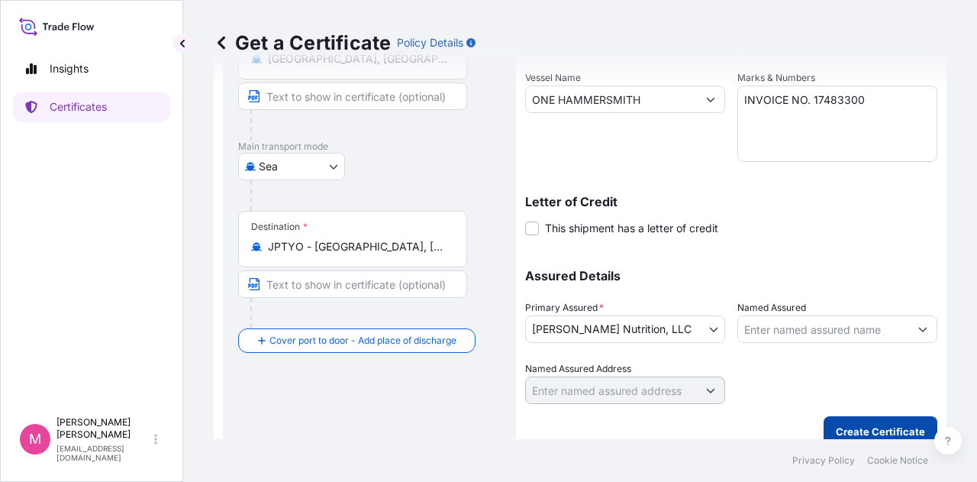
click at [874, 427] on p "Create Certificate" at bounding box center [880, 431] width 89 height 15
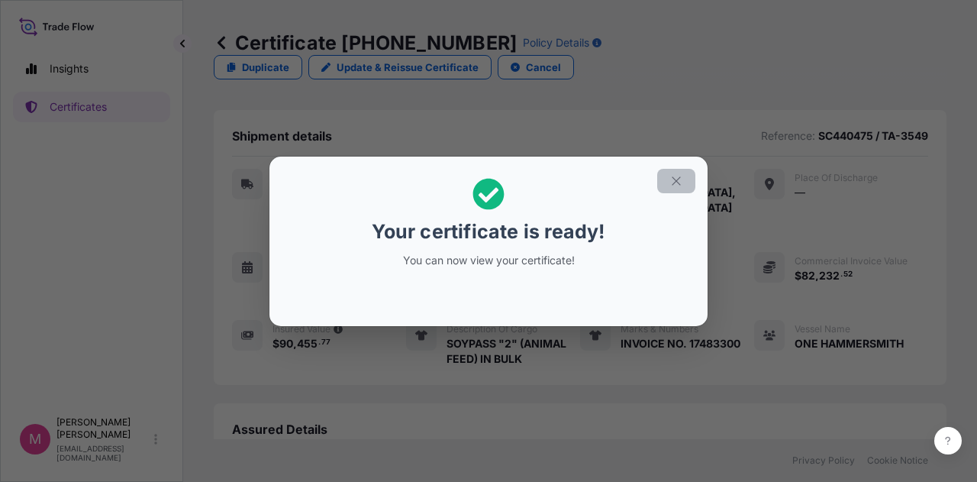
click at [678, 180] on icon "button" at bounding box center [677, 181] width 14 height 14
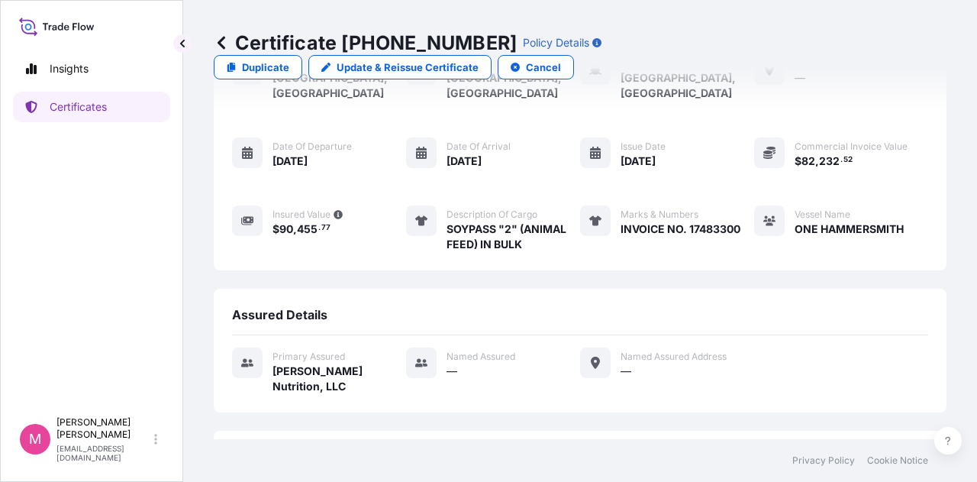
scroll to position [221, 0]
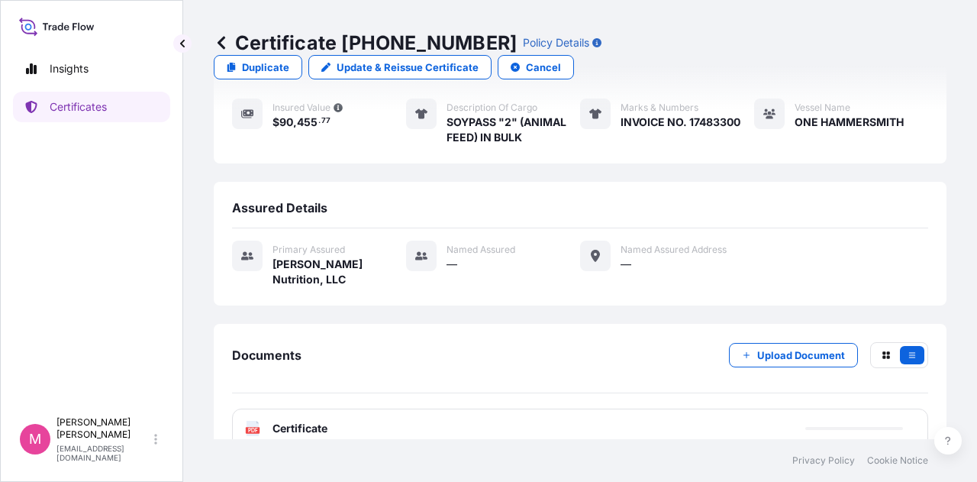
click at [308, 421] on span "Certificate" at bounding box center [300, 428] width 55 height 15
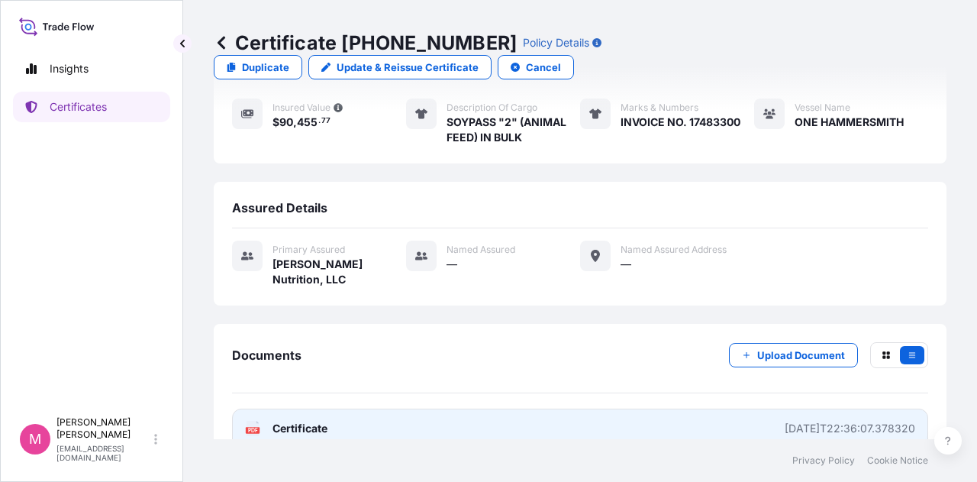
click at [315, 421] on span "Certificate" at bounding box center [300, 428] width 55 height 15
